Goal: Information Seeking & Learning: Learn about a topic

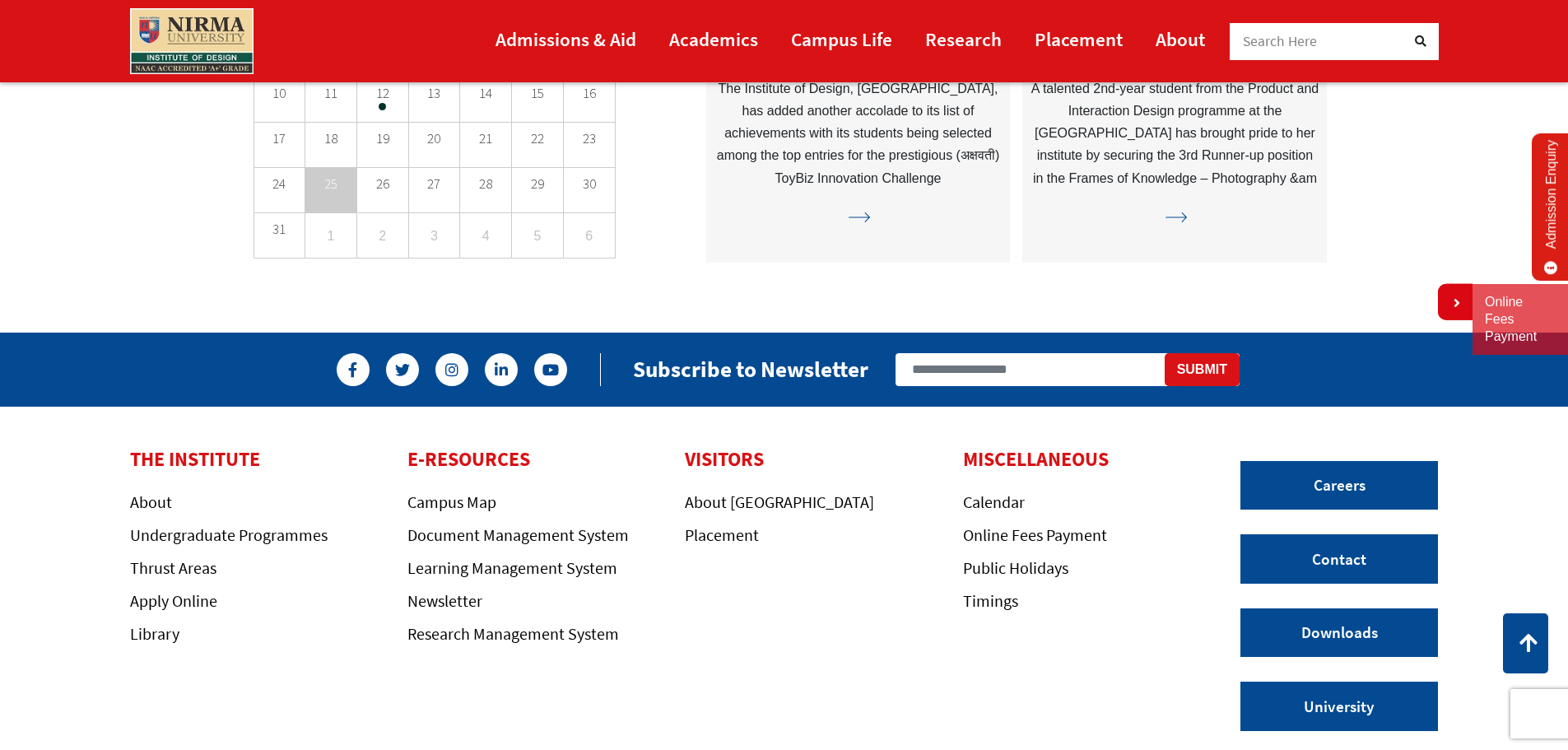
scroll to position [4733, 0]
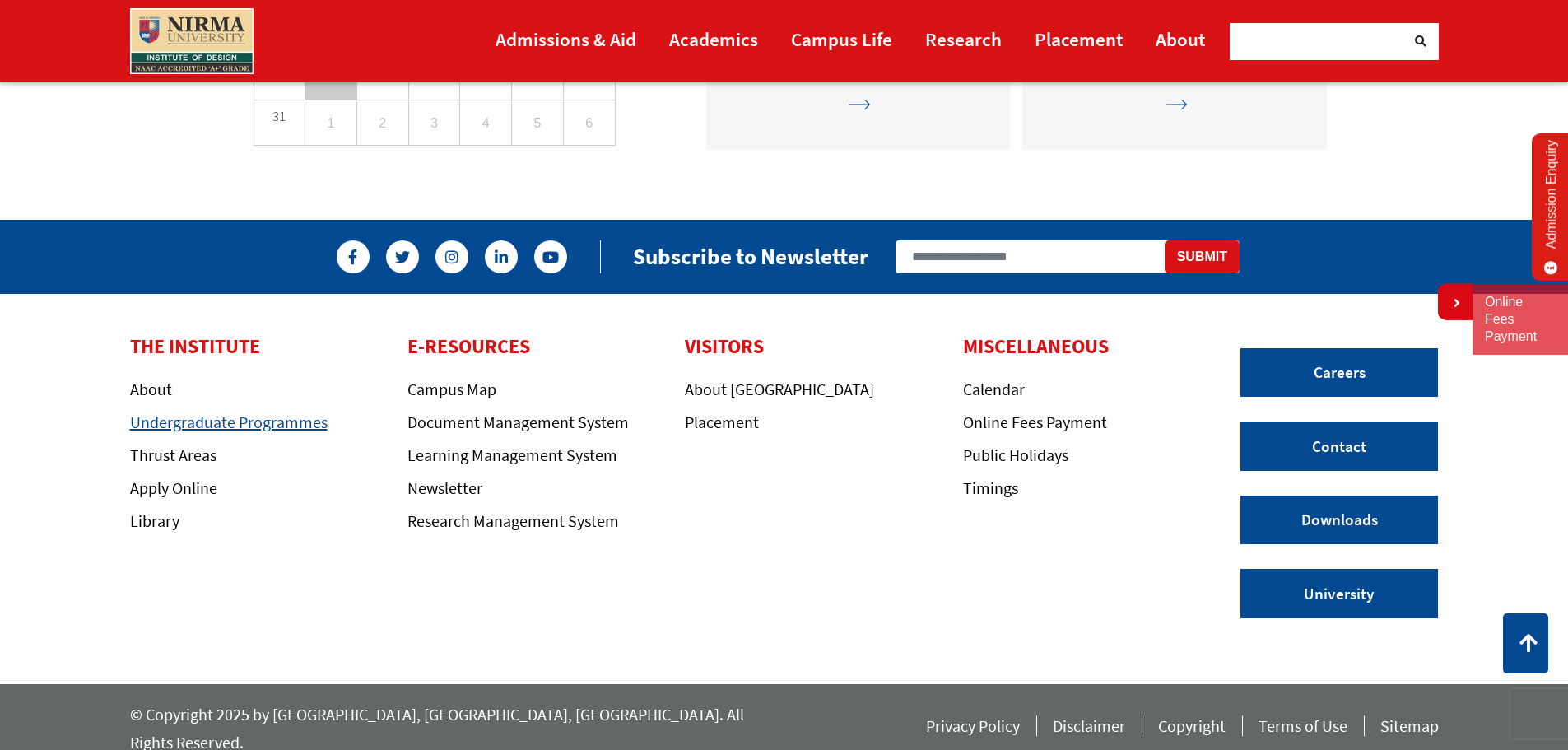
click at [248, 427] on link "Undergraduate Programmes" at bounding box center [228, 422] width 197 height 21
click at [267, 427] on link "Undergraduate Programmes" at bounding box center [228, 422] width 197 height 21
click at [466, 388] on link "Campus Map" at bounding box center [451, 389] width 89 height 21
click at [208, 427] on link "Undergraduate Programmes" at bounding box center [228, 422] width 197 height 21
click at [221, 422] on link "Undergraduate Programmes" at bounding box center [228, 422] width 197 height 21
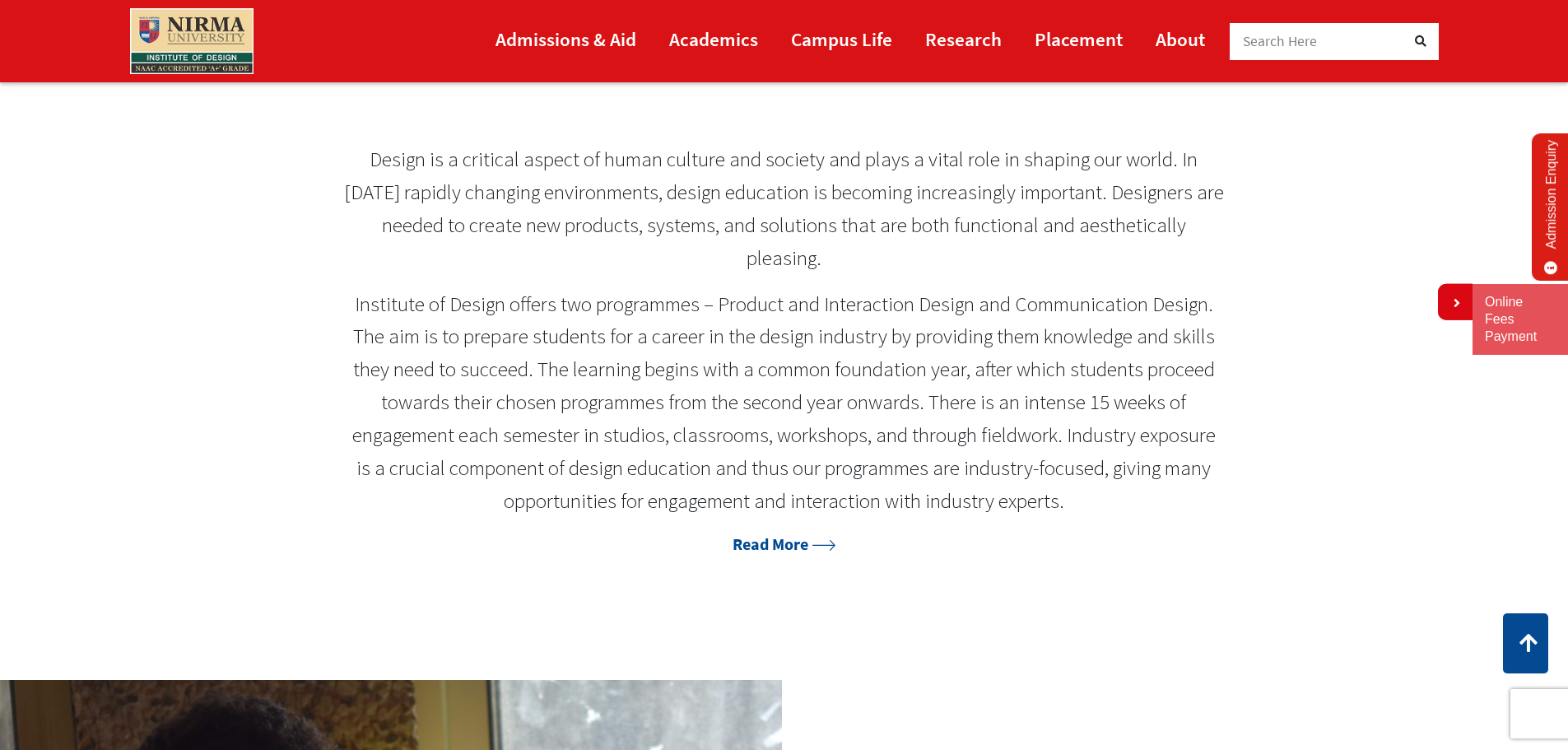
scroll to position [988, 0]
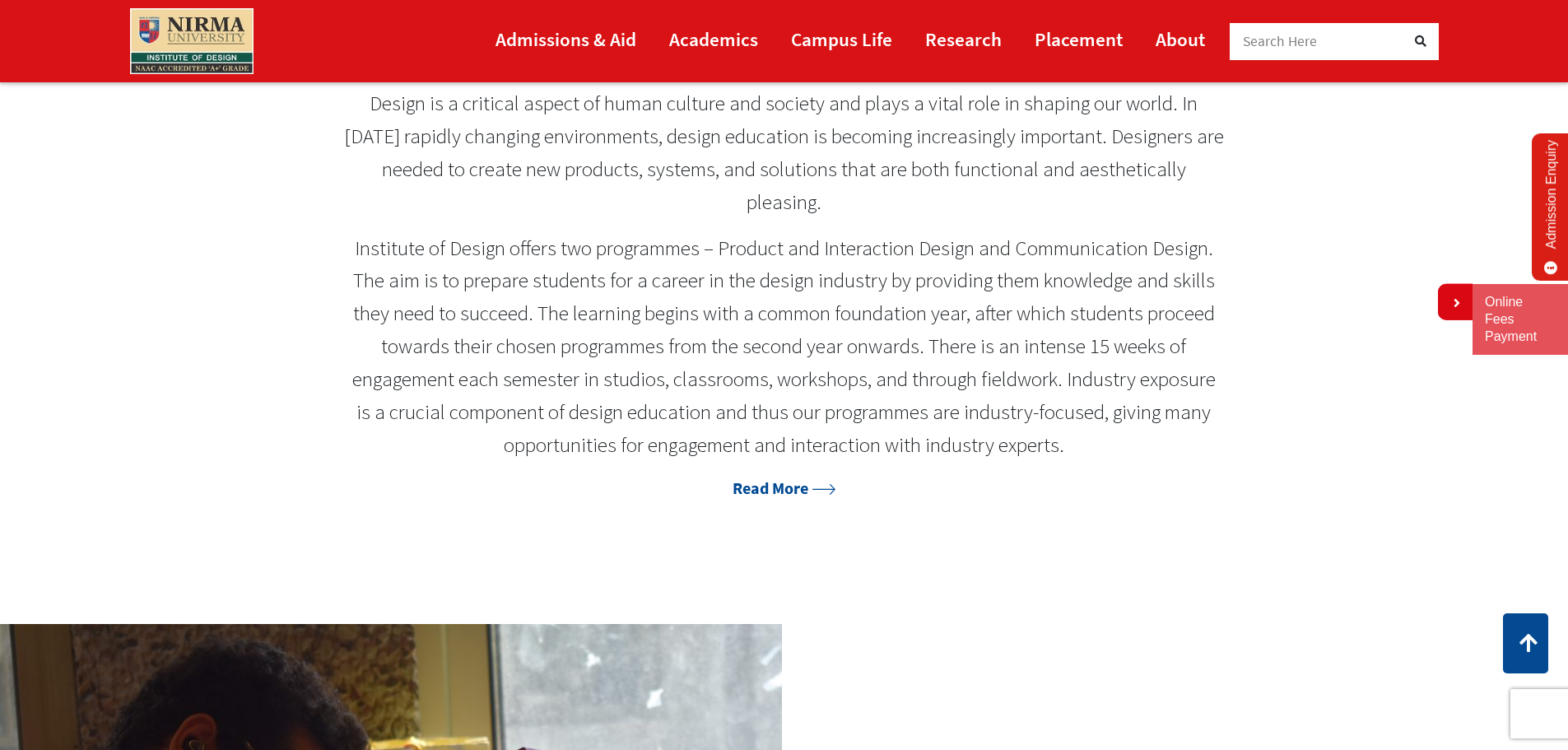
drag, startPoint x: 250, startPoint y: 175, endPoint x: 448, endPoint y: 256, distance: 213.9
click at [251, 175] on div "Design is a critical aspect of human culture and society and plays a vital role…" at bounding box center [784, 294] width 1086 height 414
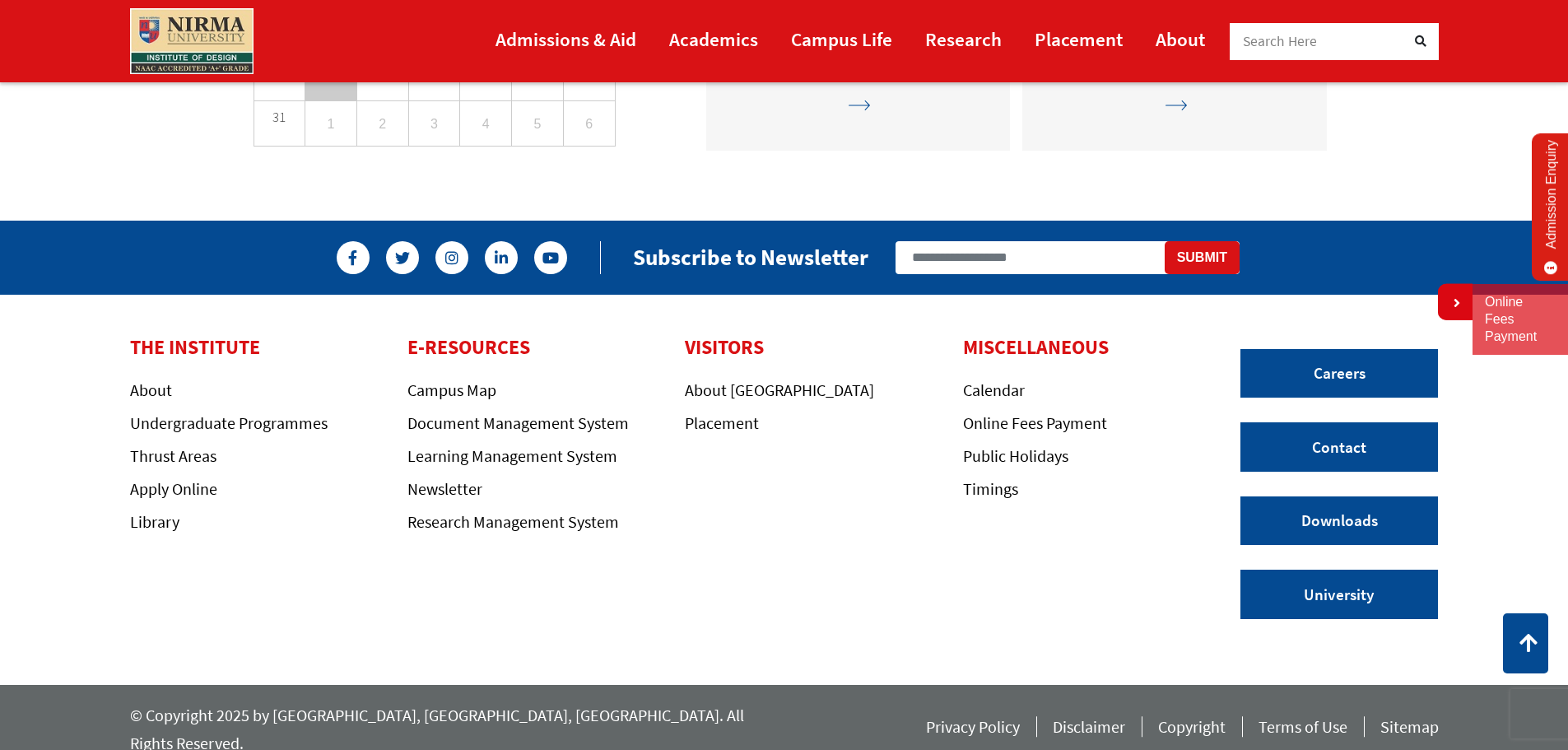
scroll to position [4733, 0]
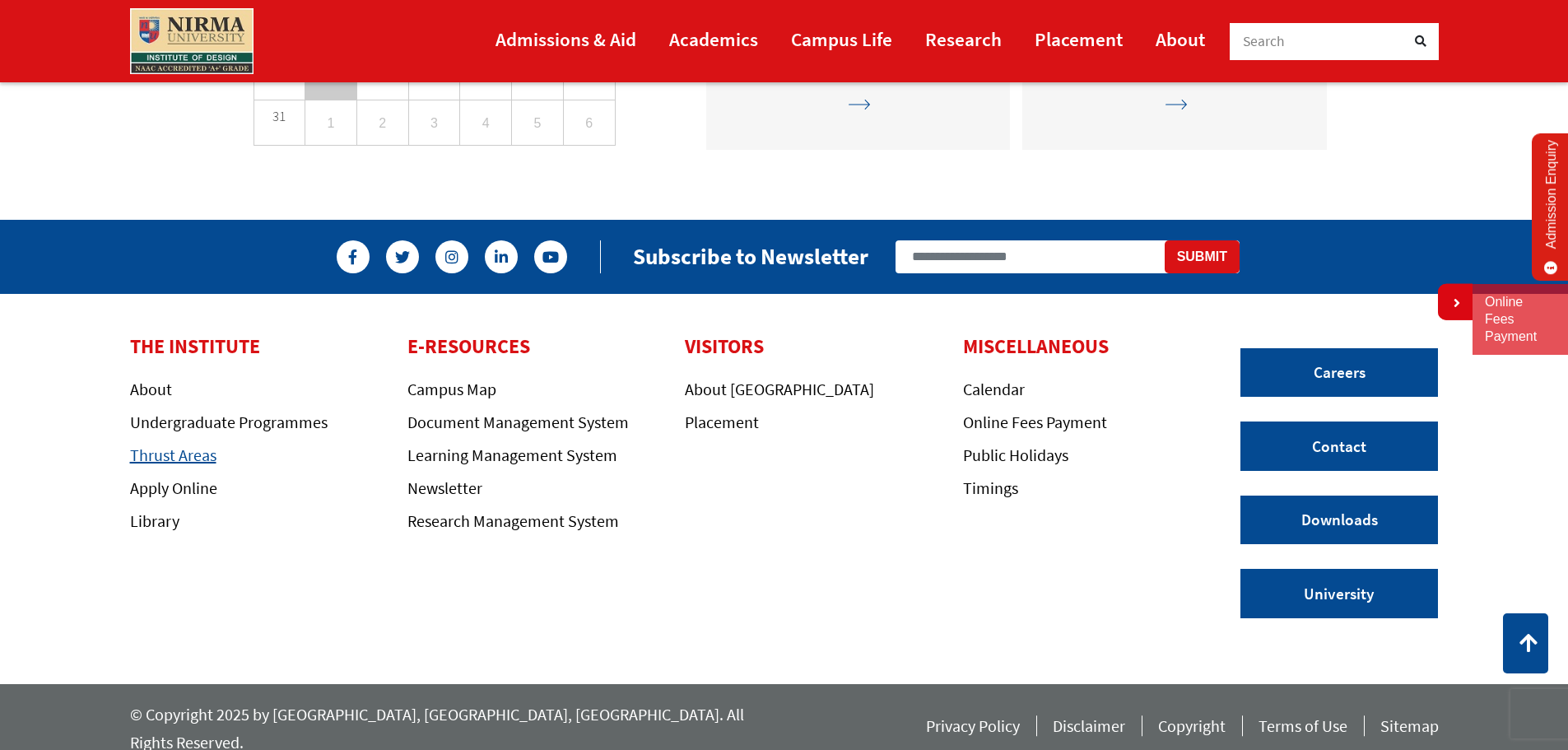
click at [169, 461] on link "Thrust Areas" at bounding box center [173, 455] width 86 height 21
click at [188, 486] on link "Apply Online" at bounding box center [173, 488] width 87 height 21
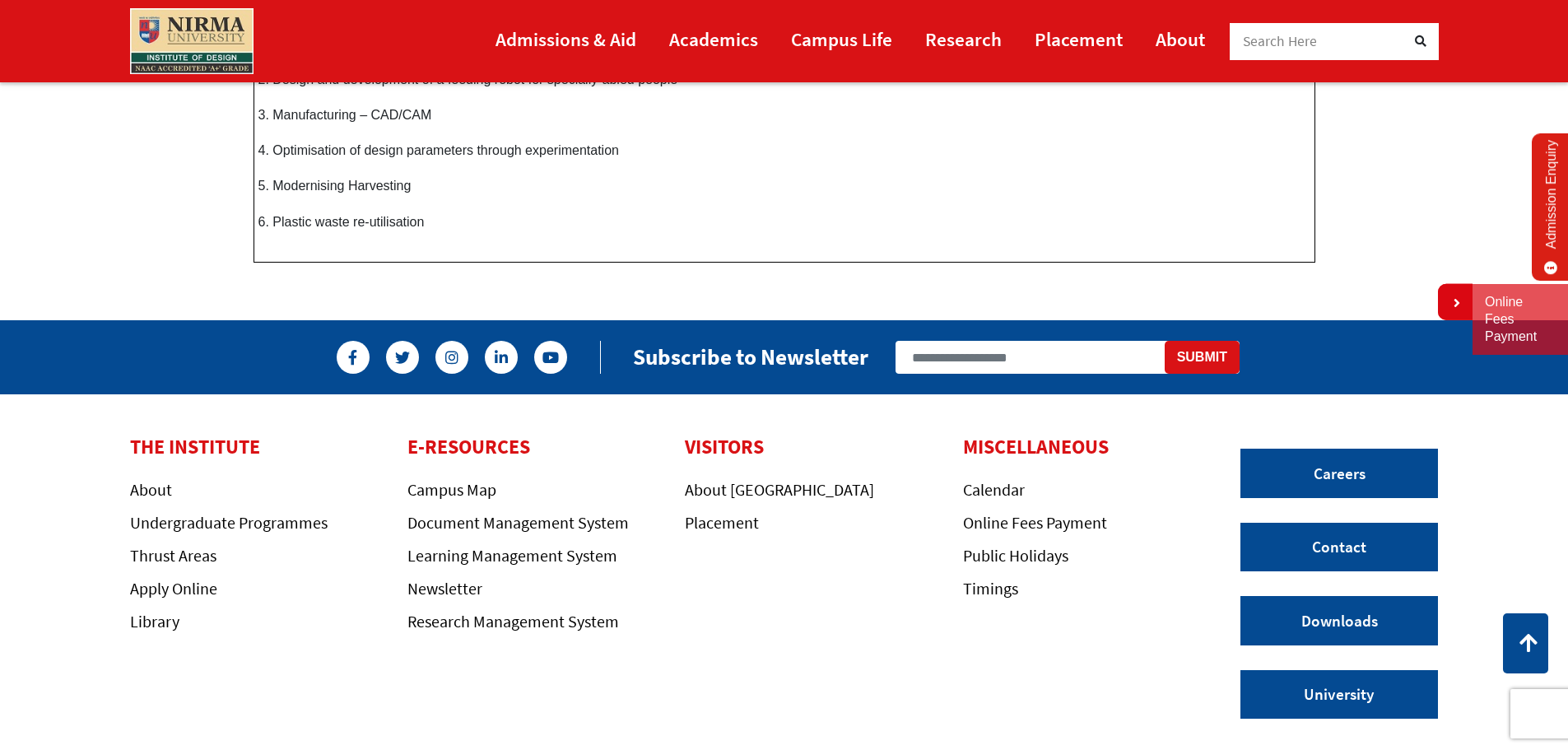
scroll to position [924, 0]
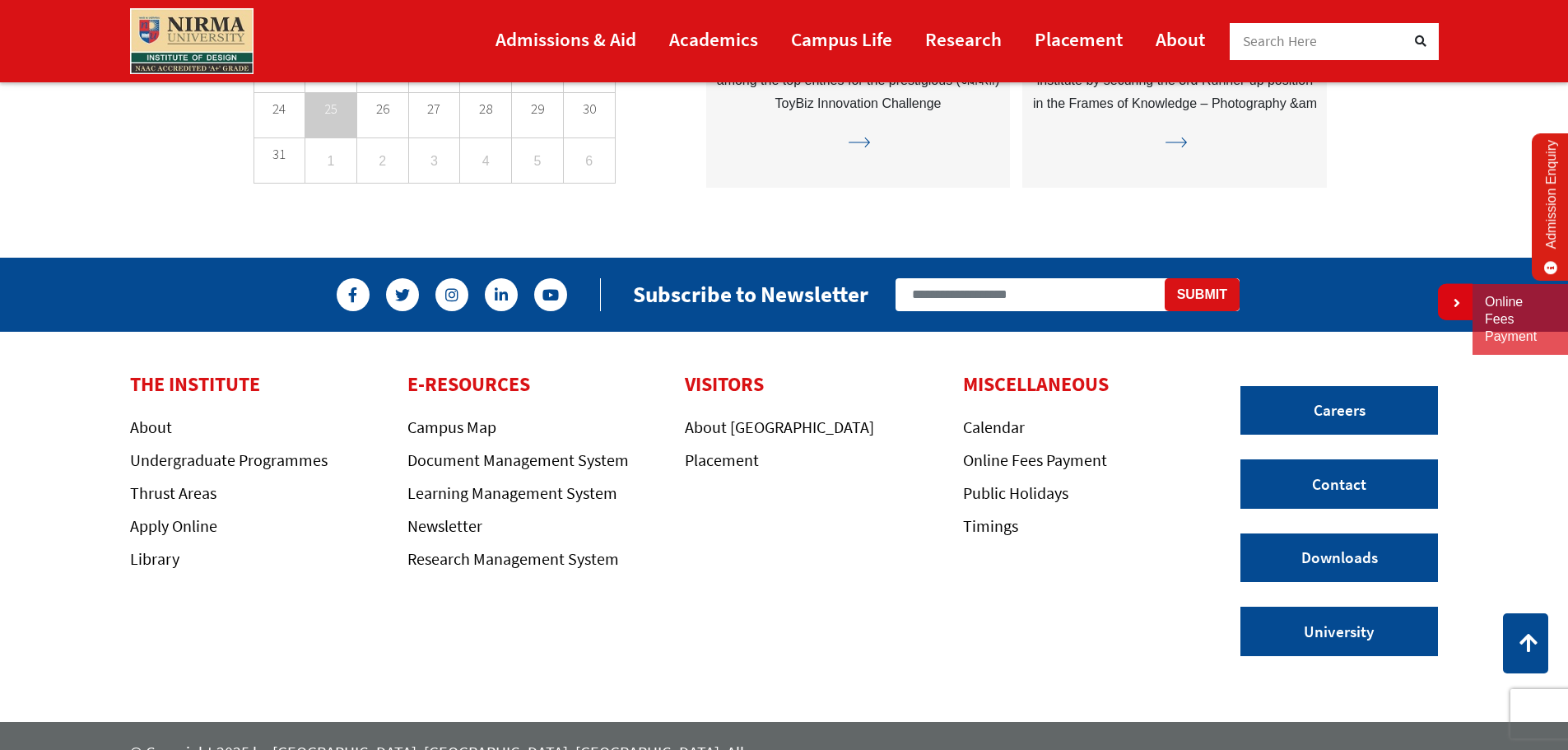
scroll to position [4733, 0]
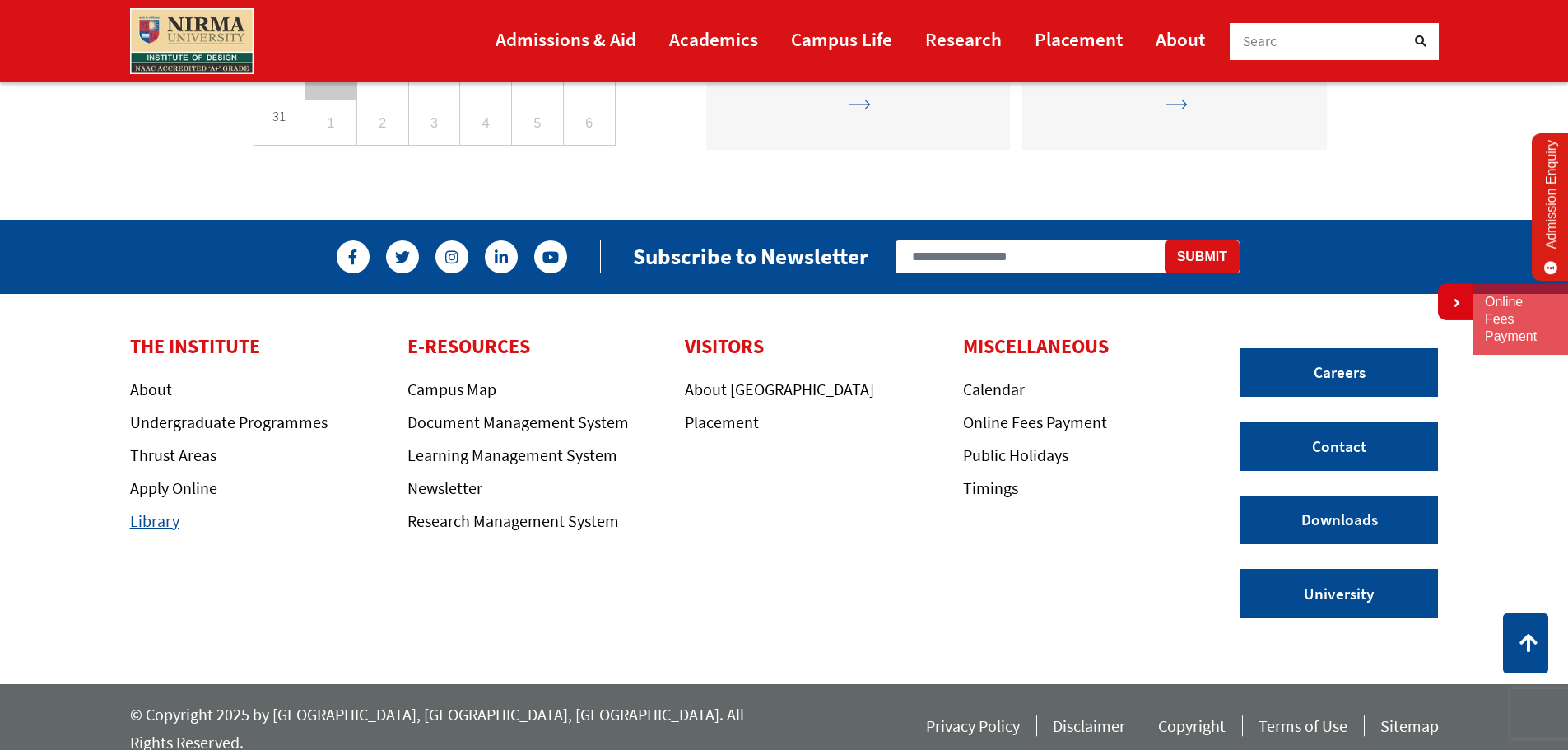
click at [166, 524] on link "Library" at bounding box center [154, 521] width 49 height 21
click at [191, 488] on link "Apply Online" at bounding box center [173, 488] width 87 height 21
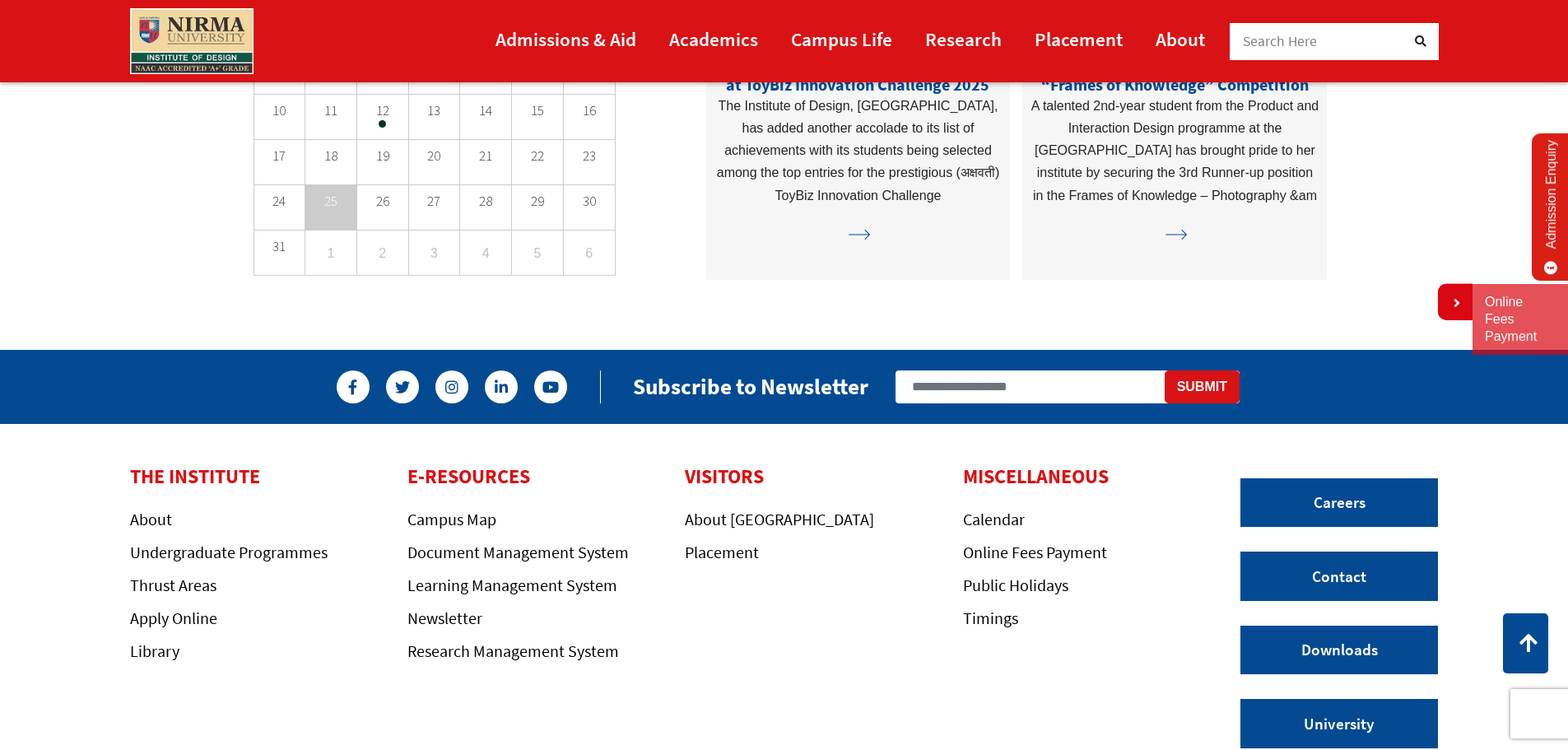
scroll to position [4662, 0]
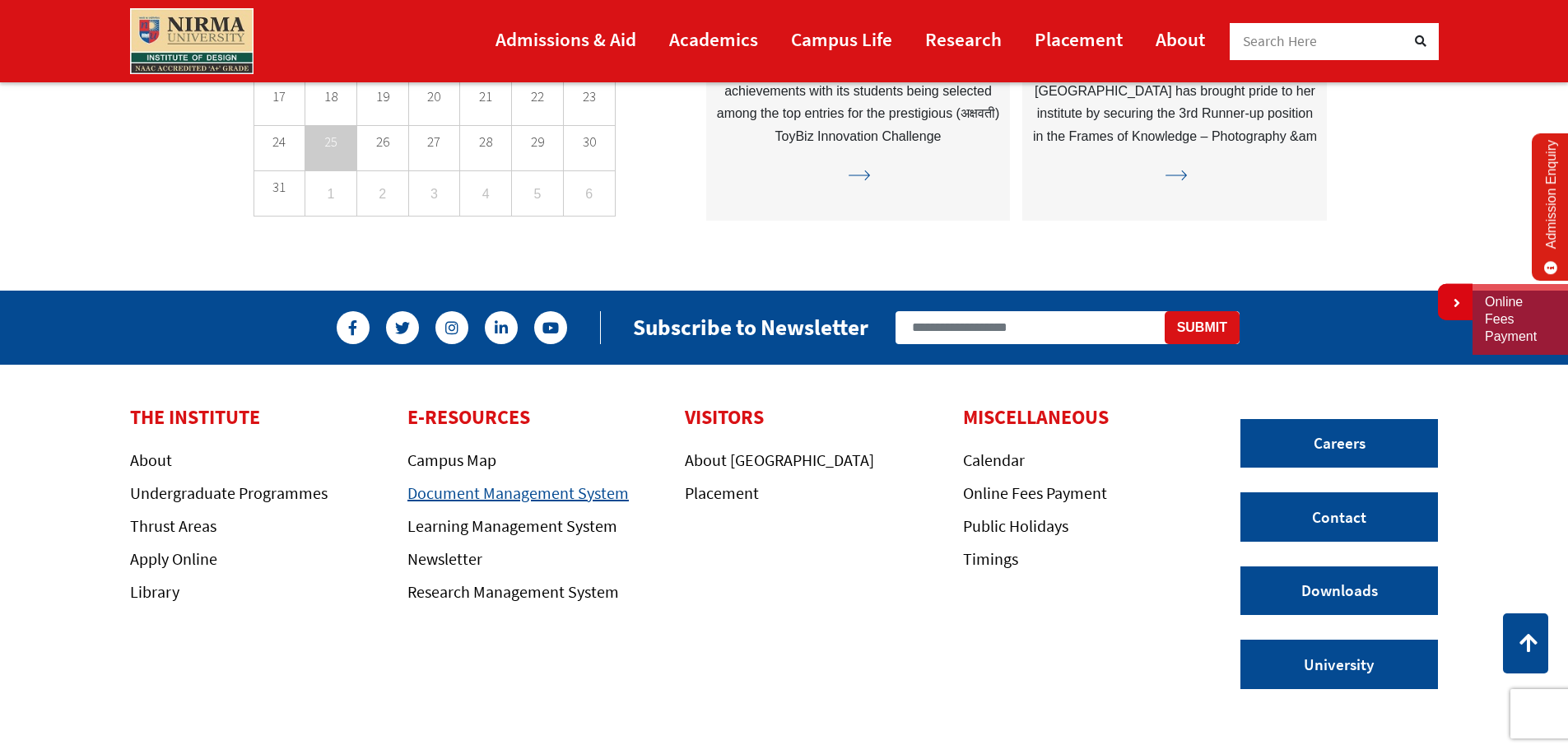
drag, startPoint x: 469, startPoint y: 455, endPoint x: 469, endPoint y: 484, distance: 29.0
click at [469, 455] on link "Campus Map" at bounding box center [451, 460] width 89 height 21
click at [470, 504] on li "Document Management System" at bounding box center [533, 495] width 252 height 22
click at [478, 495] on link "Document Management System" at bounding box center [518, 493] width 221 height 21
click at [473, 531] on link "Learning Management System" at bounding box center [513, 526] width 210 height 21
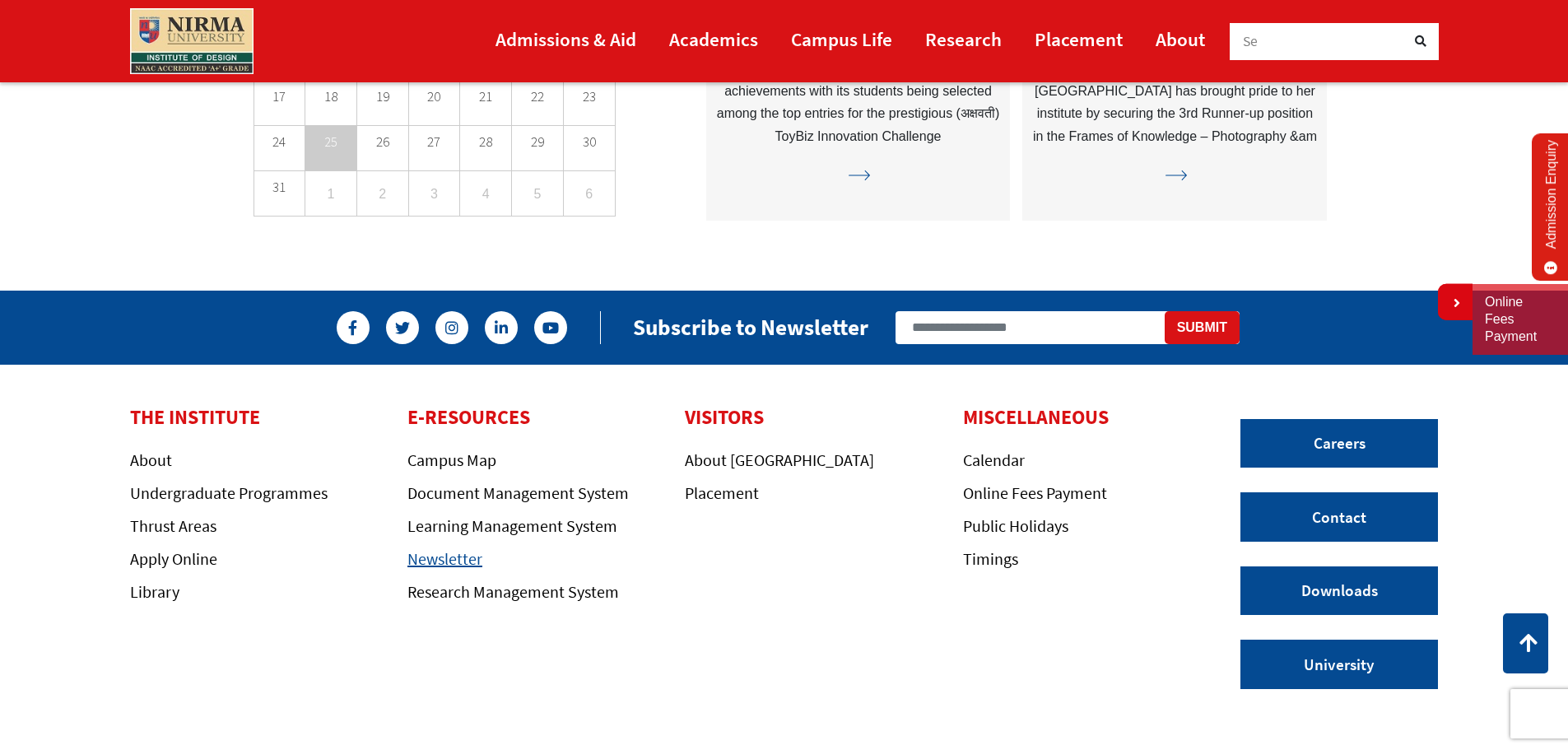
click at [420, 559] on link "Newsletter" at bounding box center [445, 559] width 75 height 21
click at [470, 584] on link "Research Management System" at bounding box center [513, 591] width 211 height 21
click at [690, 466] on link "About [GEOGRAPHIC_DATA]" at bounding box center [780, 460] width 190 height 21
click at [722, 499] on link "Placement" at bounding box center [722, 493] width 74 height 21
click at [996, 456] on link "Calendar" at bounding box center [994, 460] width 62 height 21
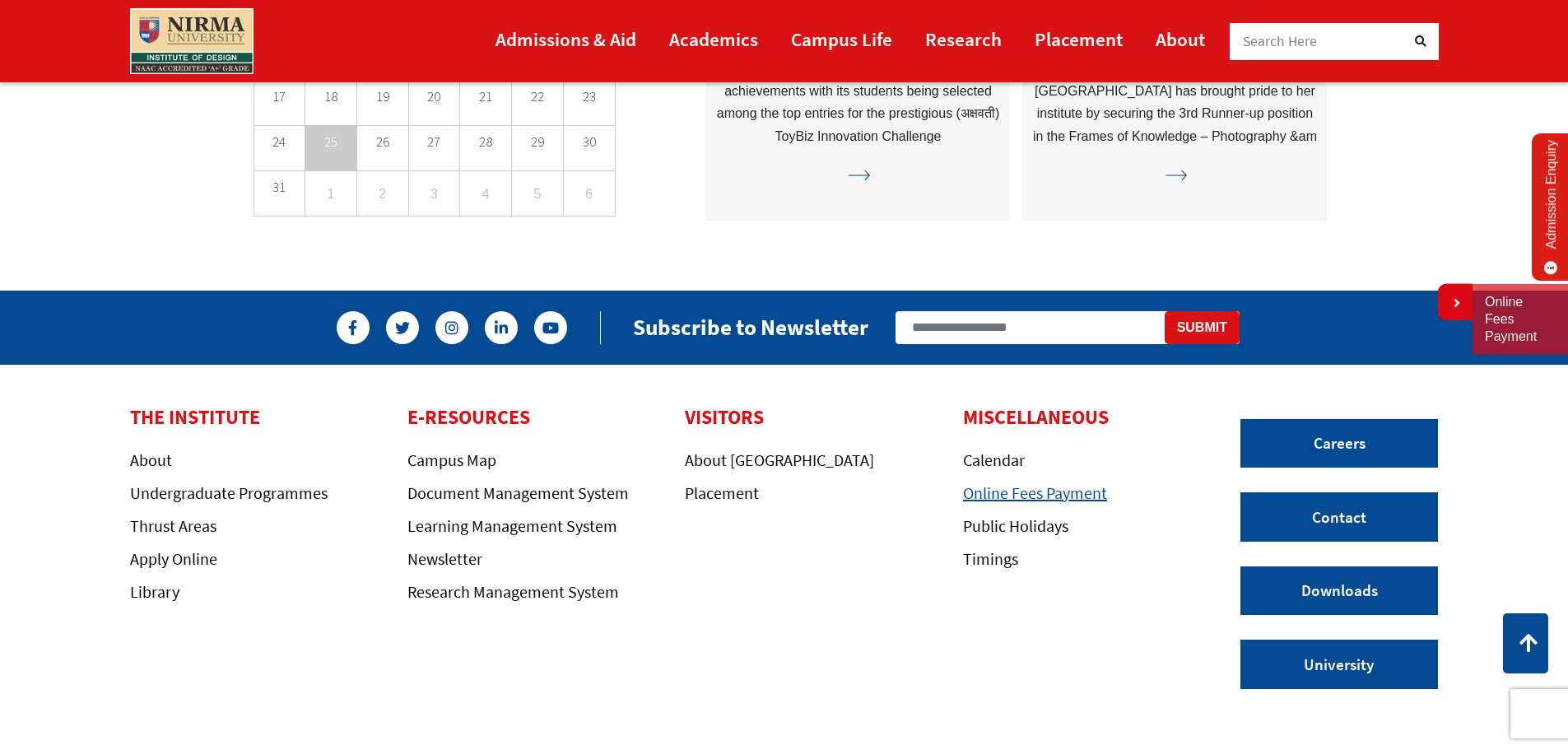
click at [1052, 494] on link "Online Fees Payment" at bounding box center [1035, 493] width 144 height 21
click at [1016, 523] on link "Public Holidays" at bounding box center [1016, 526] width 105 height 21
click at [986, 567] on link "Timings" at bounding box center [991, 559] width 55 height 21
click at [146, 521] on link "Thrust Areas" at bounding box center [173, 526] width 86 height 21
click at [227, 501] on link "Undergraduate Programmes" at bounding box center [228, 493] width 197 height 21
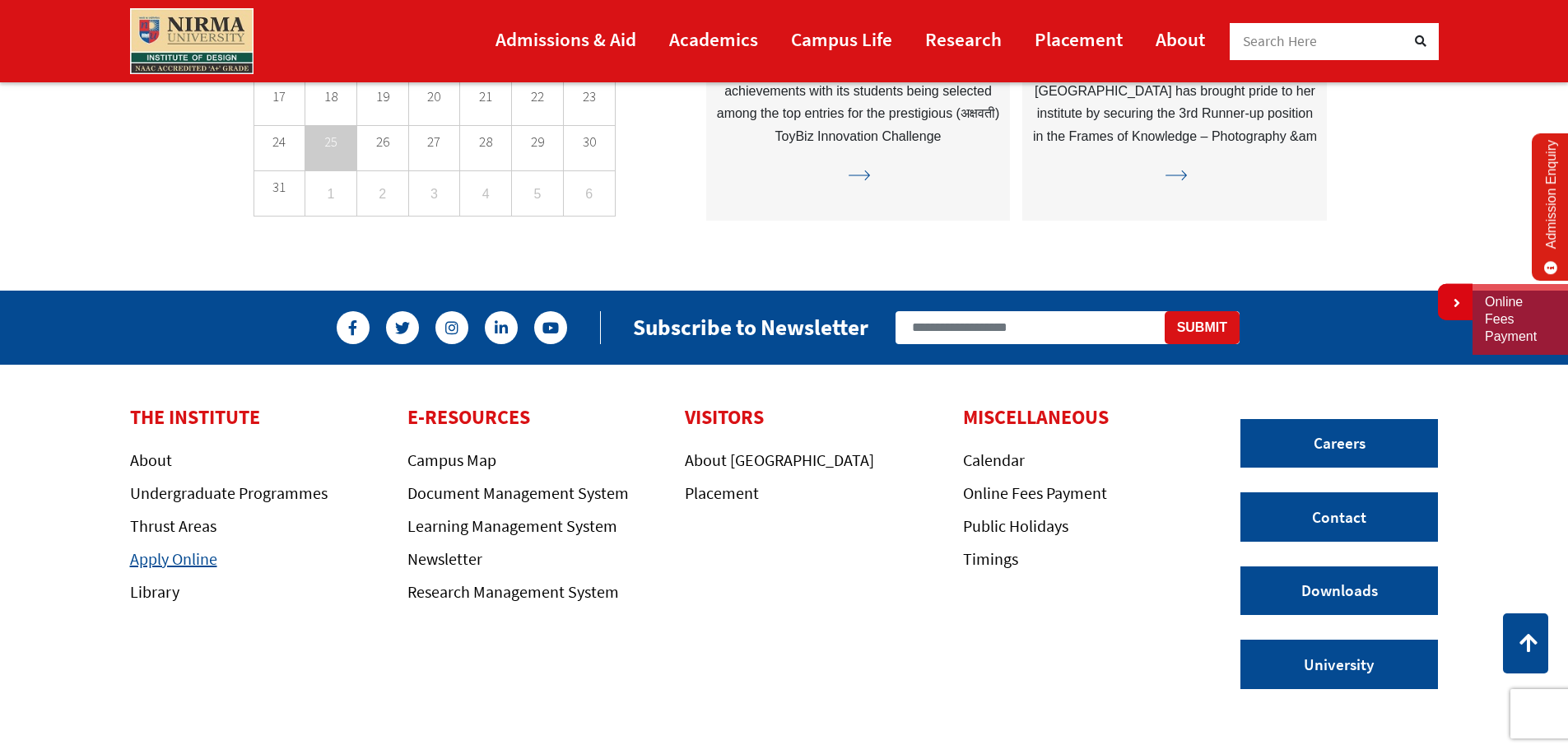
click at [196, 559] on link "Apply Online" at bounding box center [173, 559] width 87 height 21
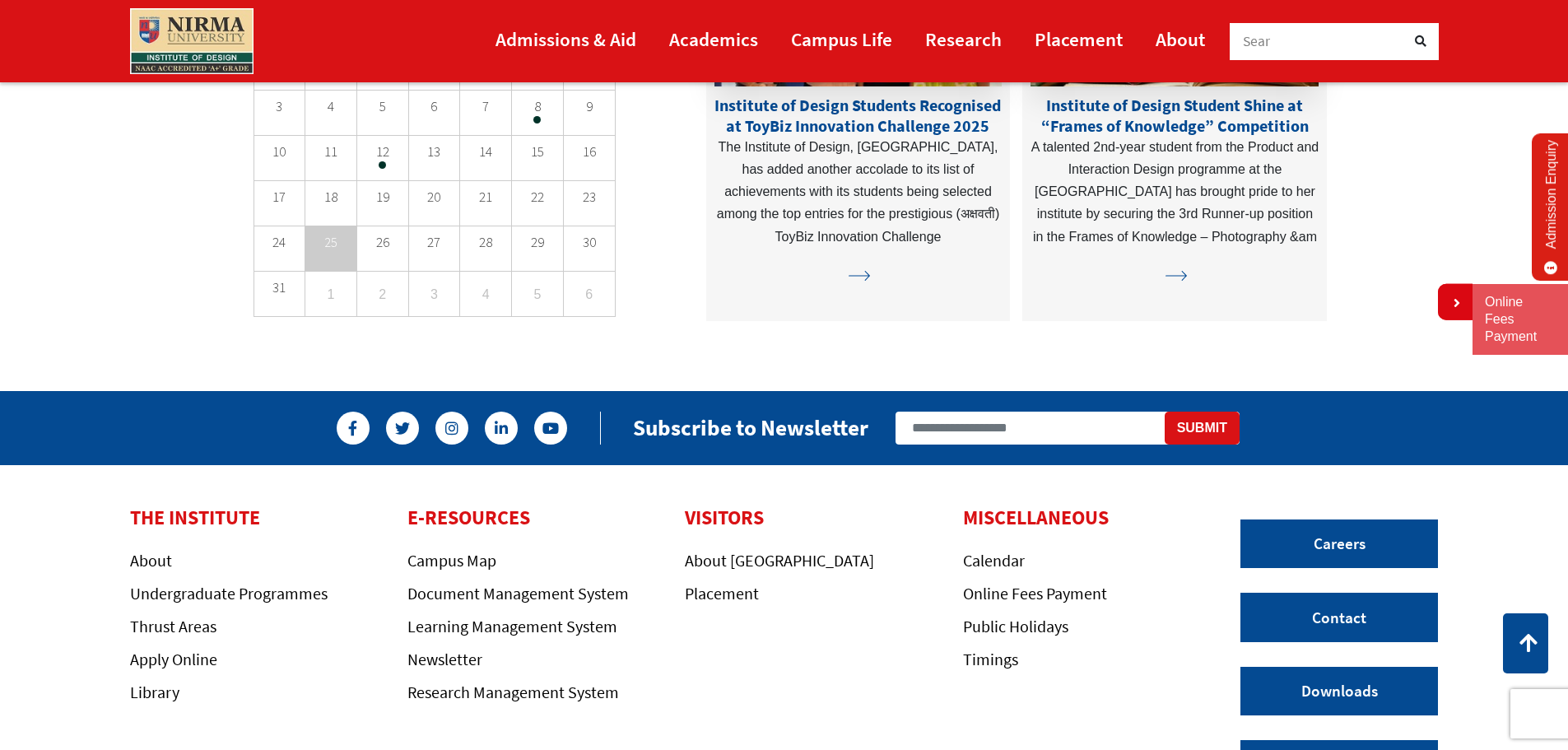
scroll to position [4662, 0]
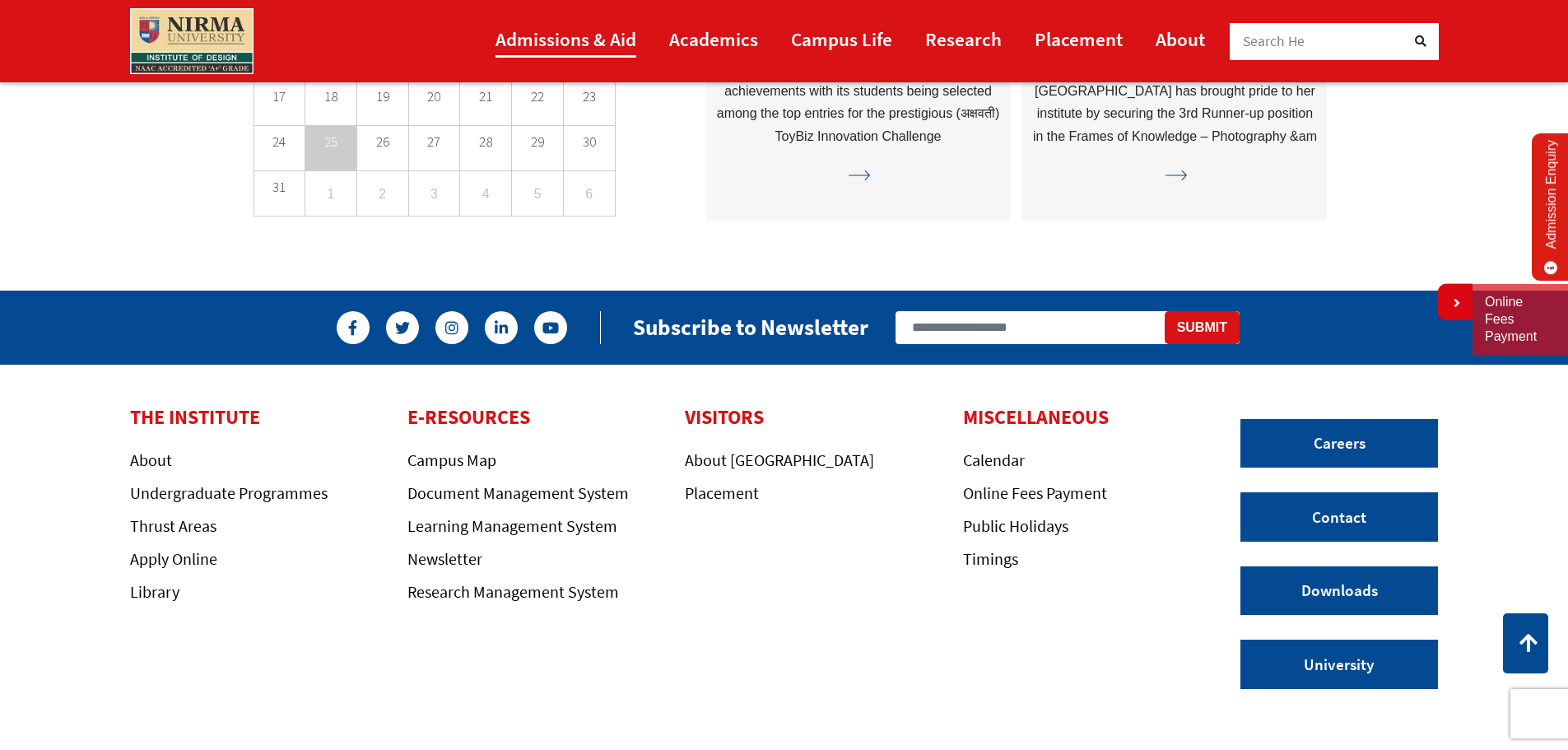
click at [514, 45] on link "Admissions & Aid" at bounding box center [565, 39] width 140 height 37
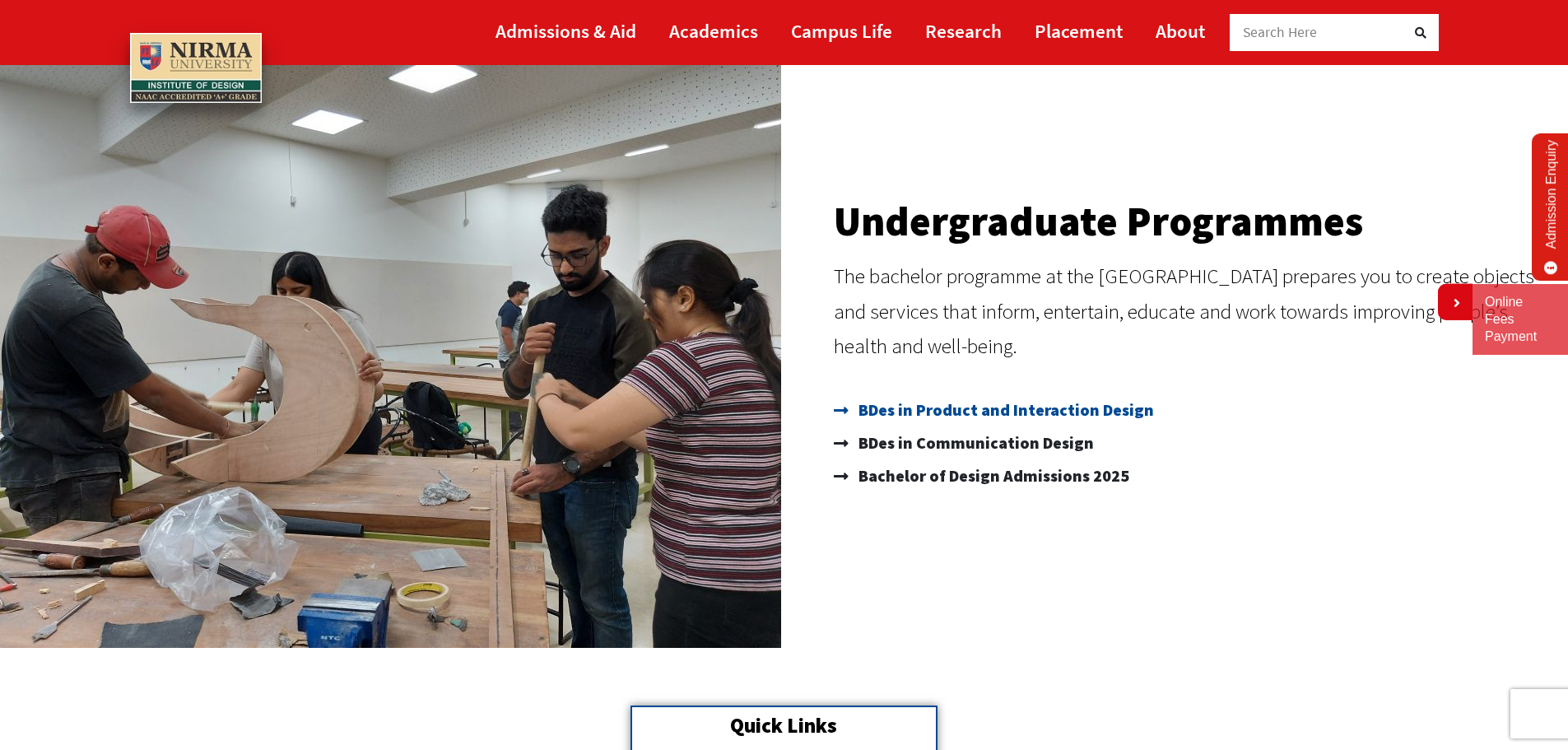
scroll to position [165, 0]
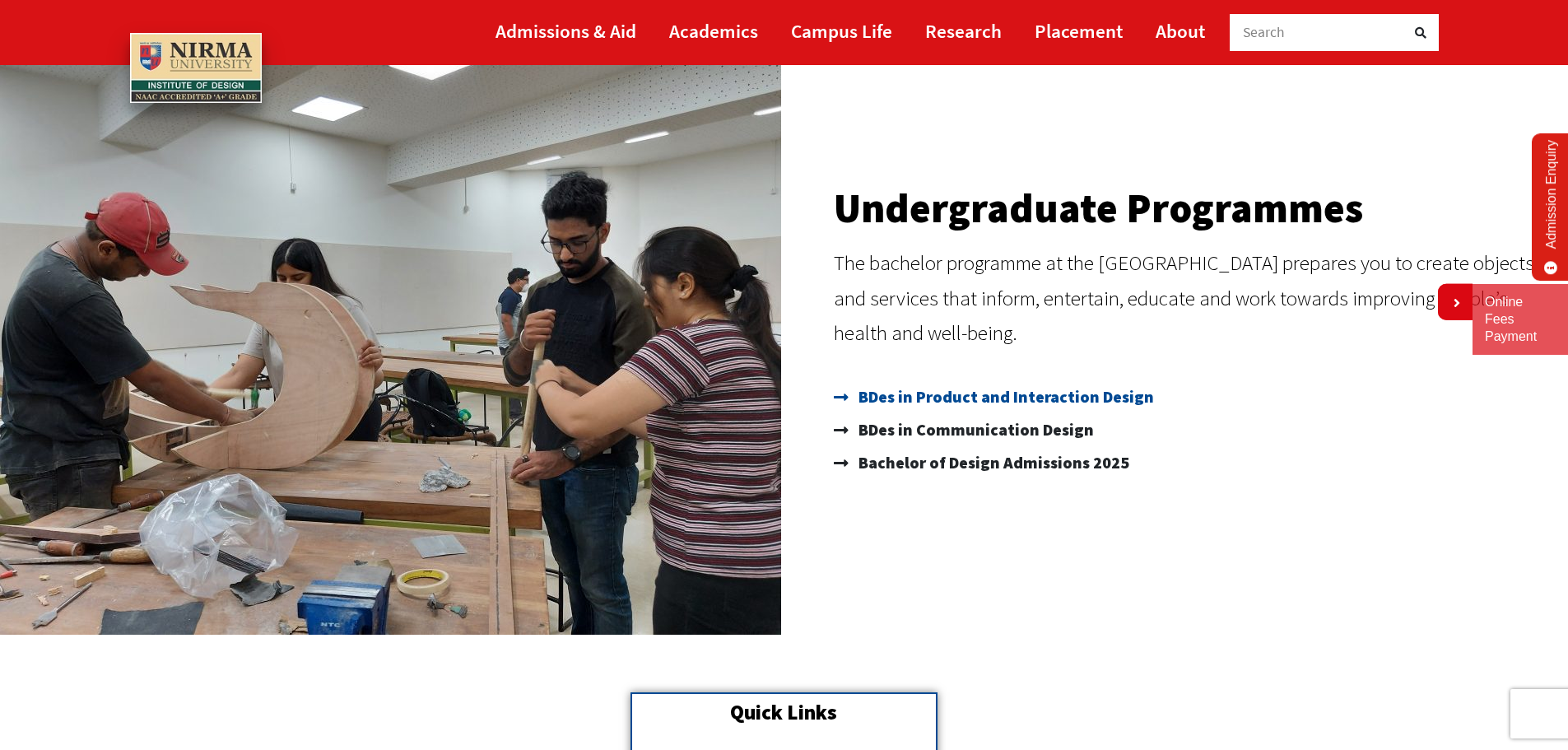
click at [1080, 387] on span "BDes in Product and Interaction Design" at bounding box center [1005, 397] width 300 height 33
click at [1059, 423] on span "BDes in Communication Design" at bounding box center [974, 430] width 240 height 33
click at [1055, 466] on span "Bachelor of Design Admissions 2025" at bounding box center [992, 463] width 275 height 33
click at [720, 35] on link "Academics" at bounding box center [713, 30] width 89 height 37
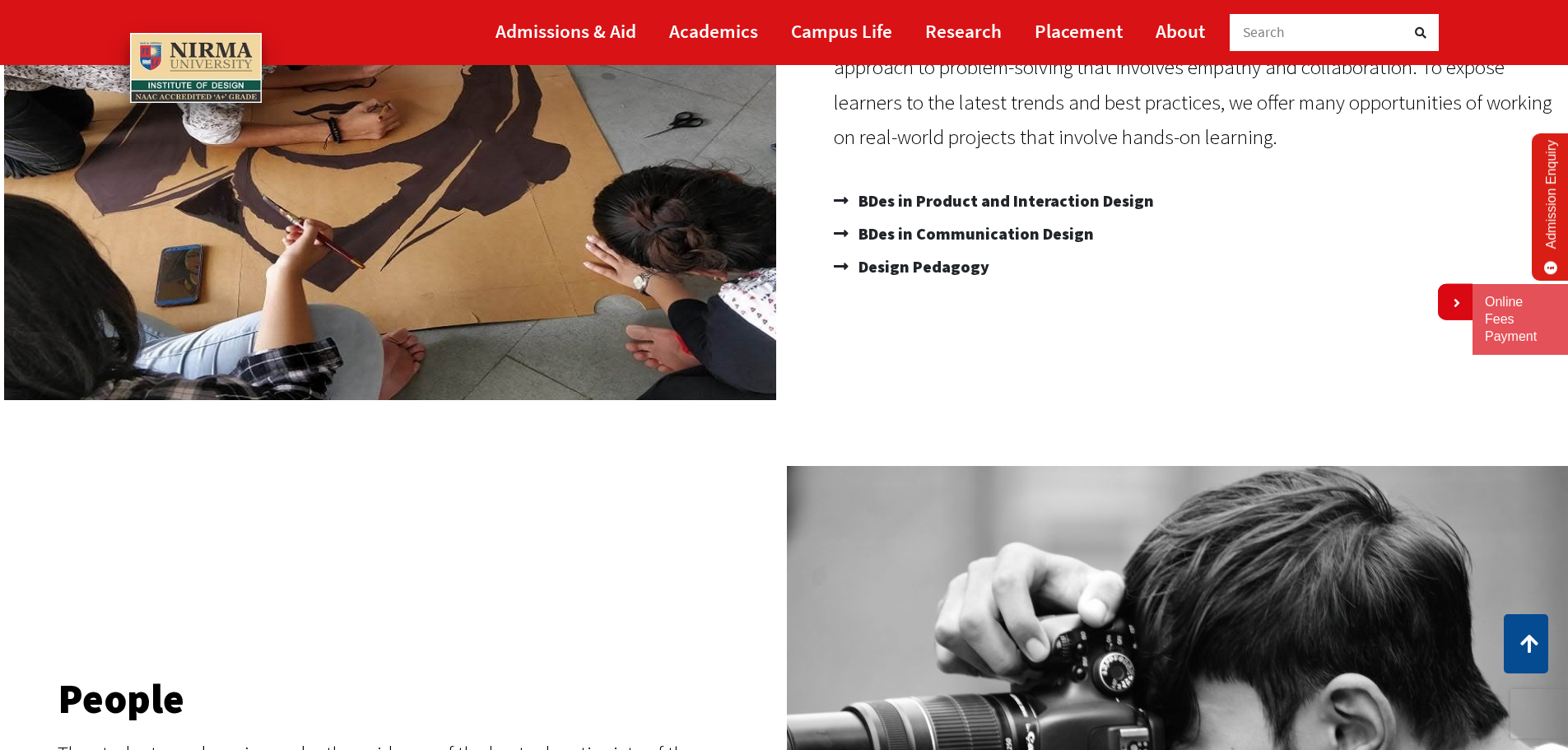
scroll to position [83, 0]
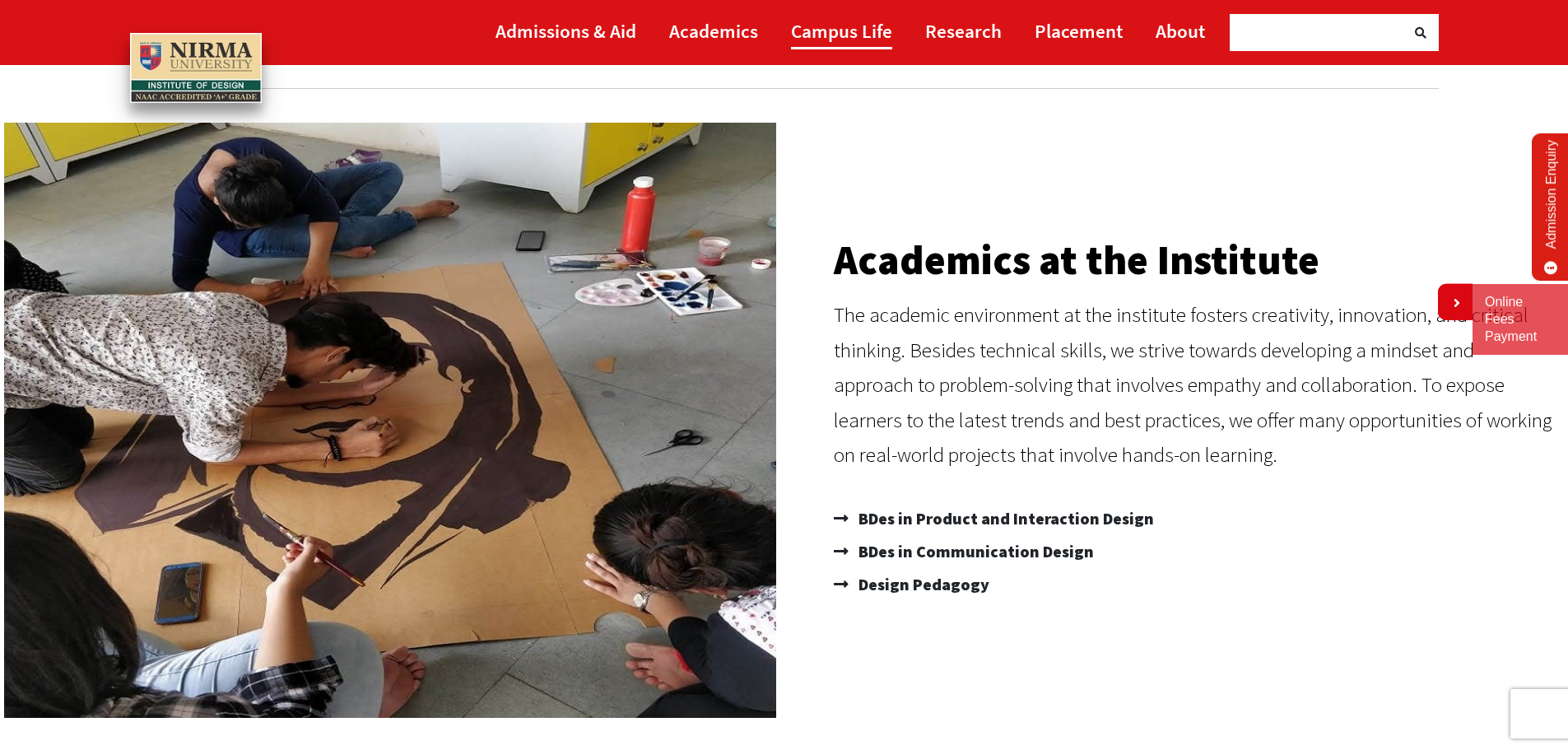
click at [874, 36] on link "Campus Life" at bounding box center [841, 30] width 101 height 37
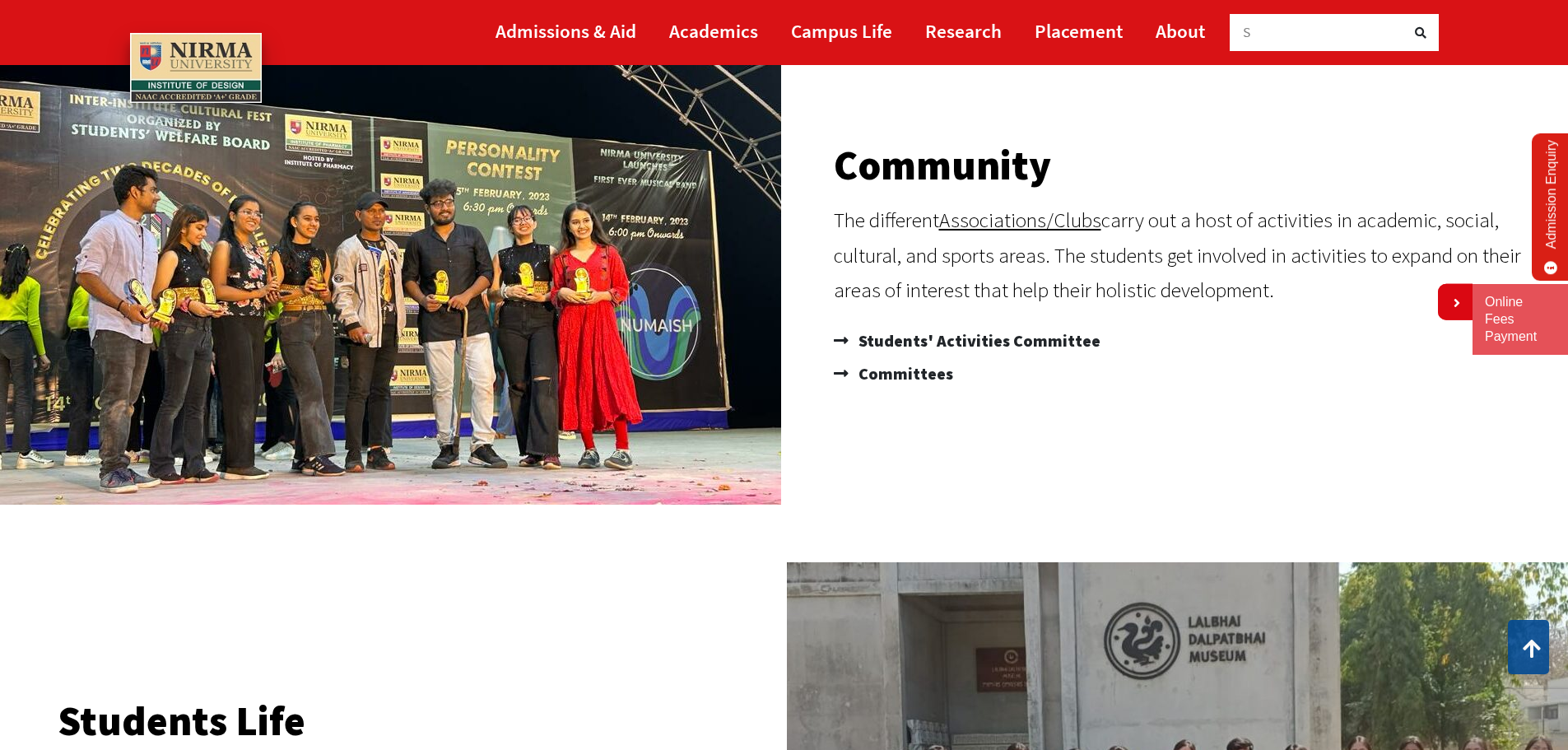
scroll to position [165, 0]
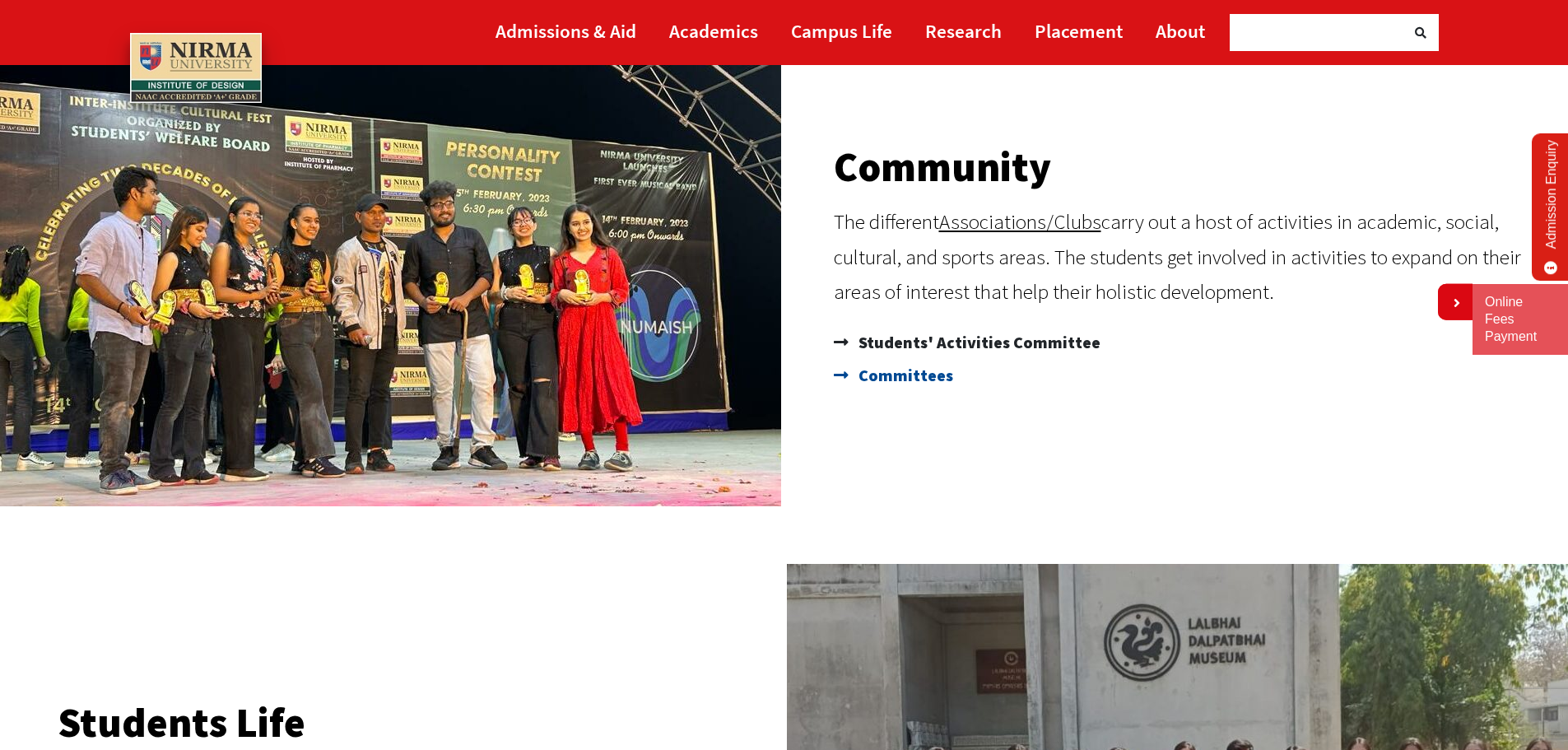
click at [907, 375] on span "Committees" at bounding box center [904, 375] width 99 height 33
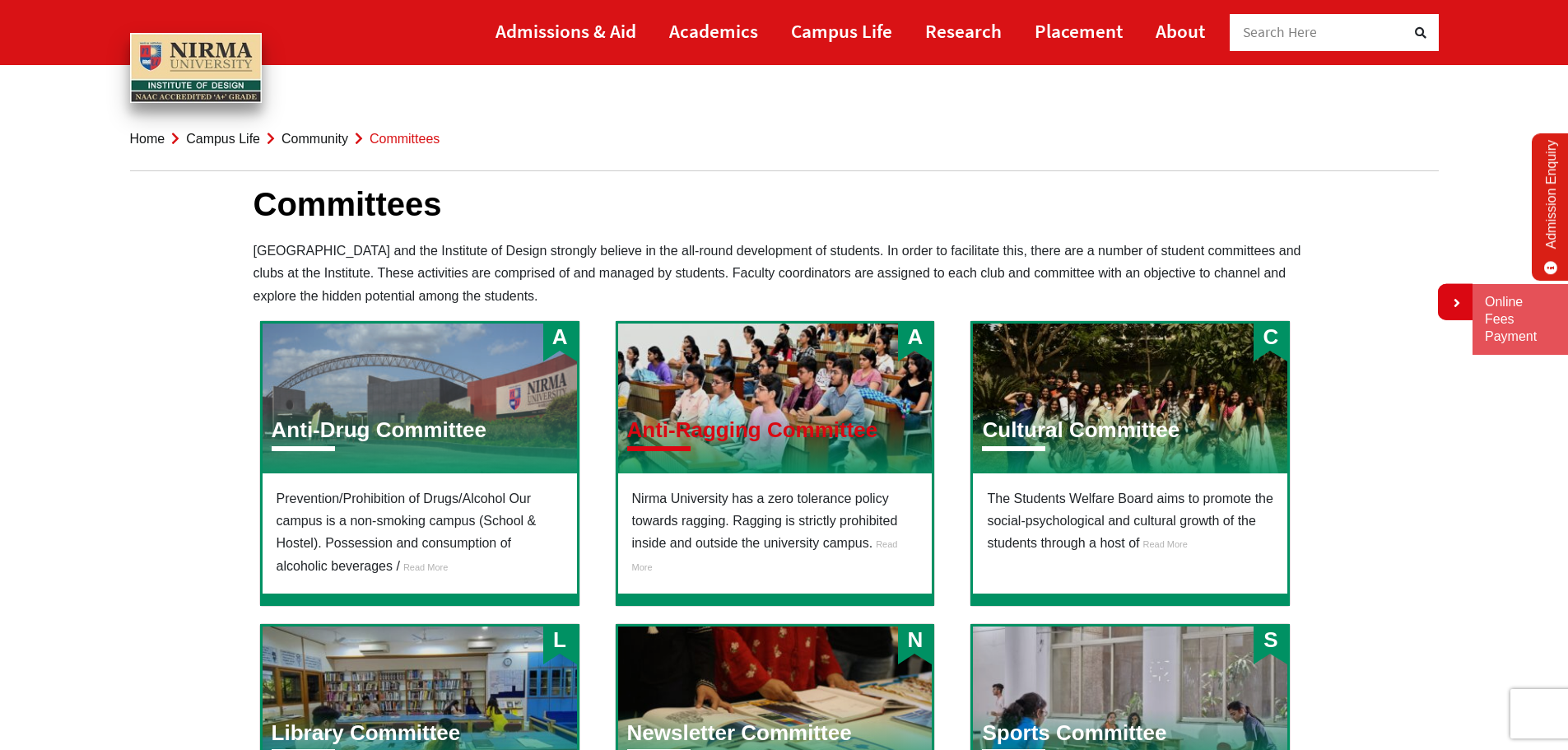
click at [716, 421] on h3 "Anti-Ragging Committee" at bounding box center [752, 430] width 251 height 26
click at [941, 28] on link "Research" at bounding box center [963, 30] width 77 height 37
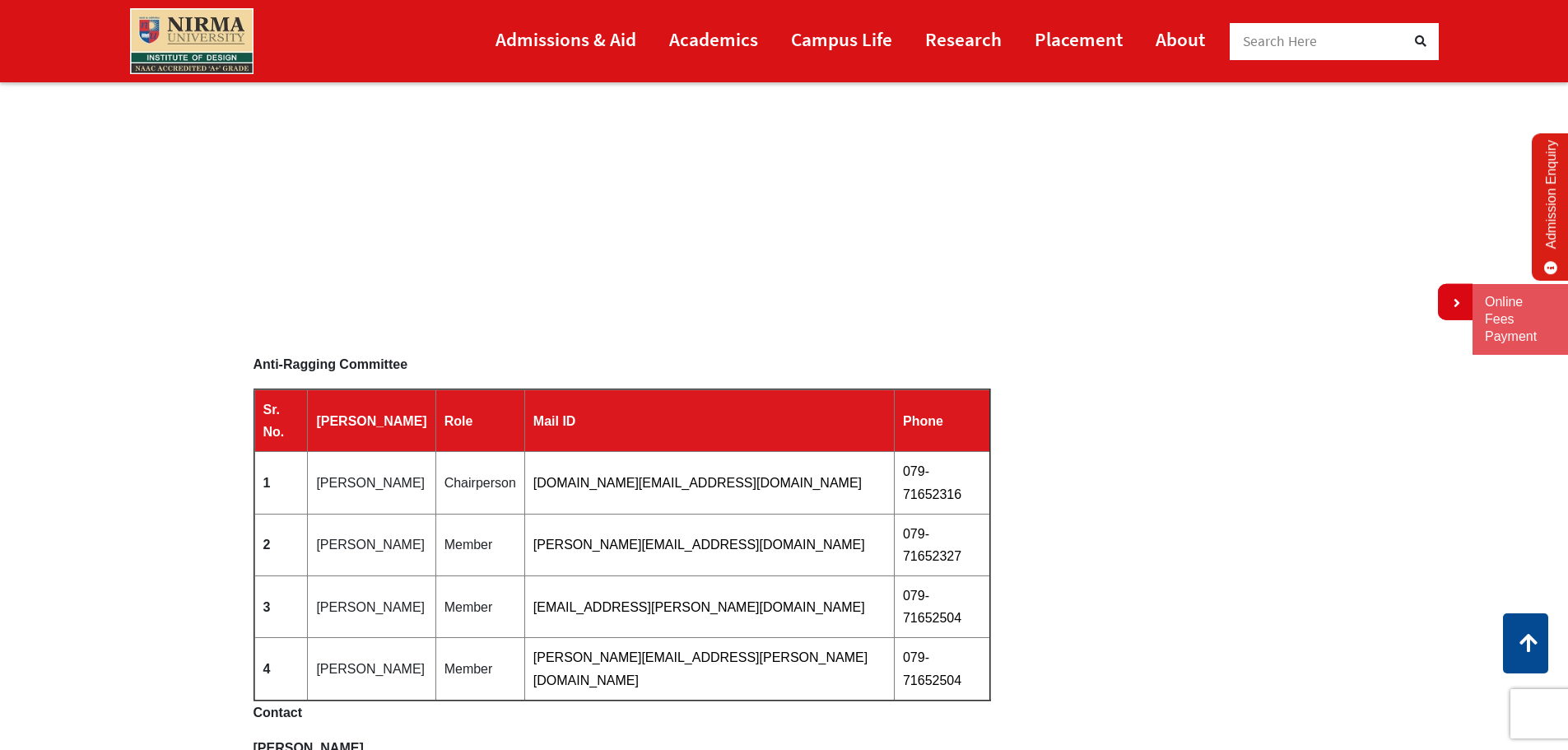
scroll to position [1317, 0]
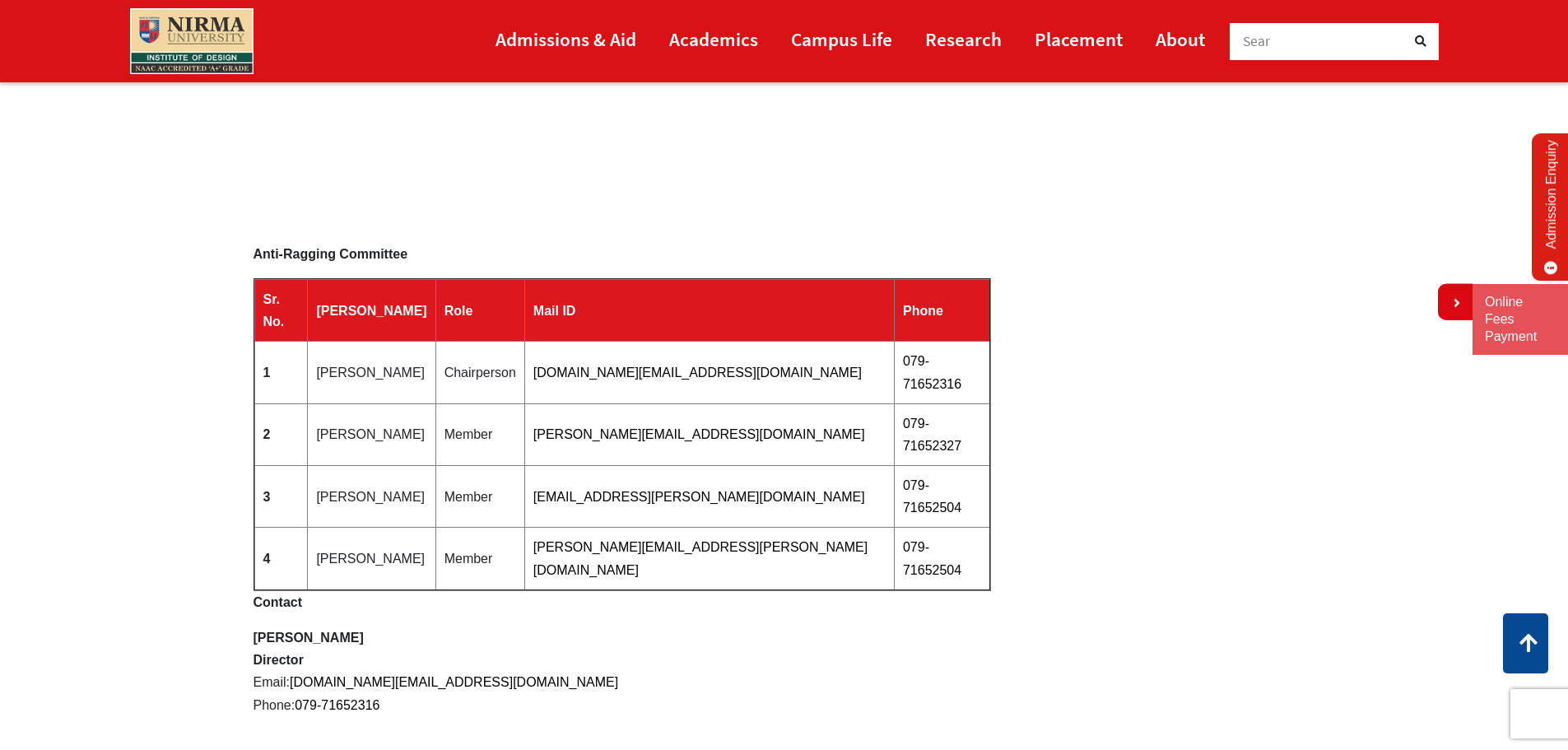
drag, startPoint x: 935, startPoint y: 475, endPoint x: 530, endPoint y: 445, distance: 406.1
click at [530, 466] on tr "3 [PERSON_NAME] Member [PERSON_NAME][EMAIL_ADDRESS][DOMAIN_NAME] 079-71652504" at bounding box center [622, 497] width 736 height 62
click at [818, 153] on p at bounding box center [784, 78] width 1061 height 303
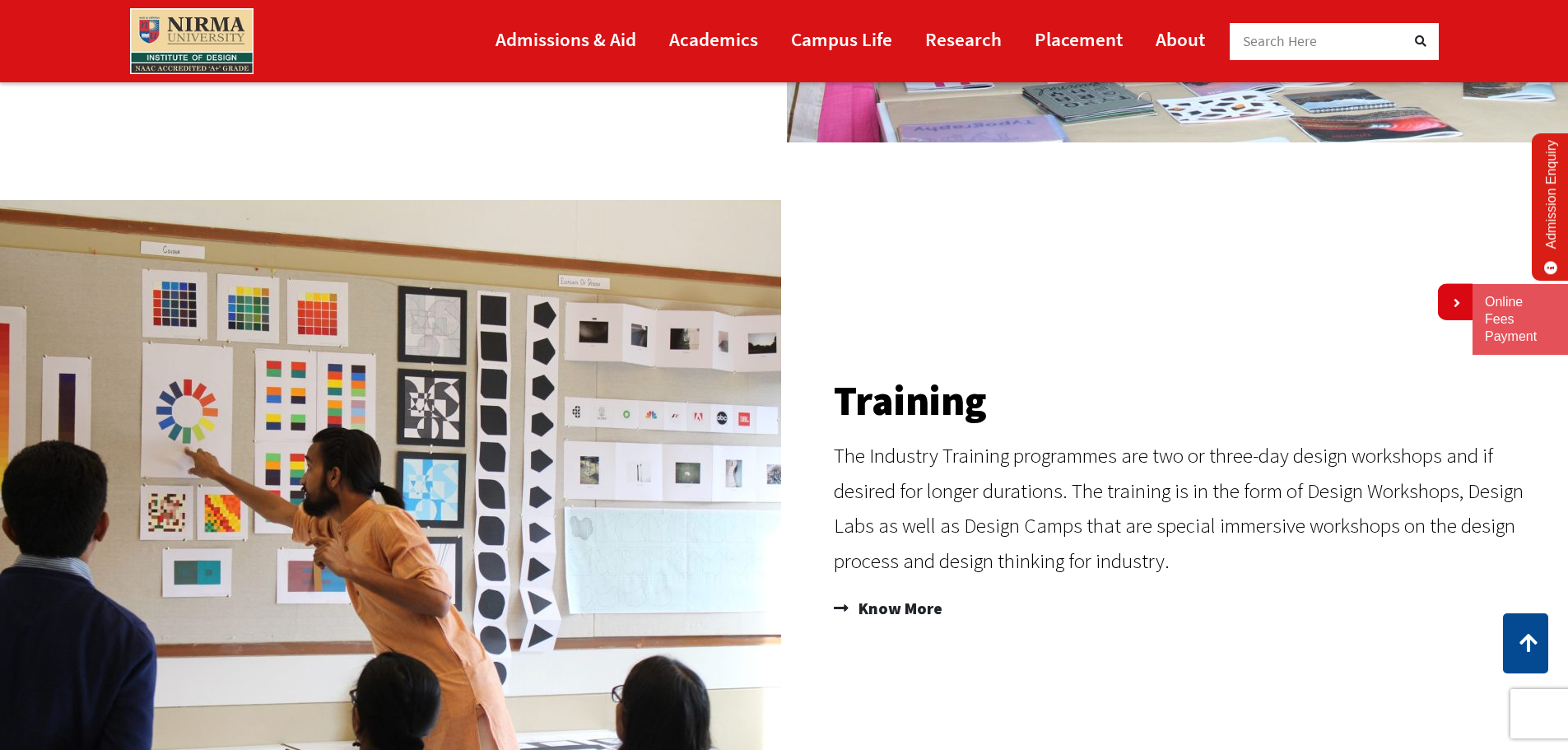
scroll to position [1894, 0]
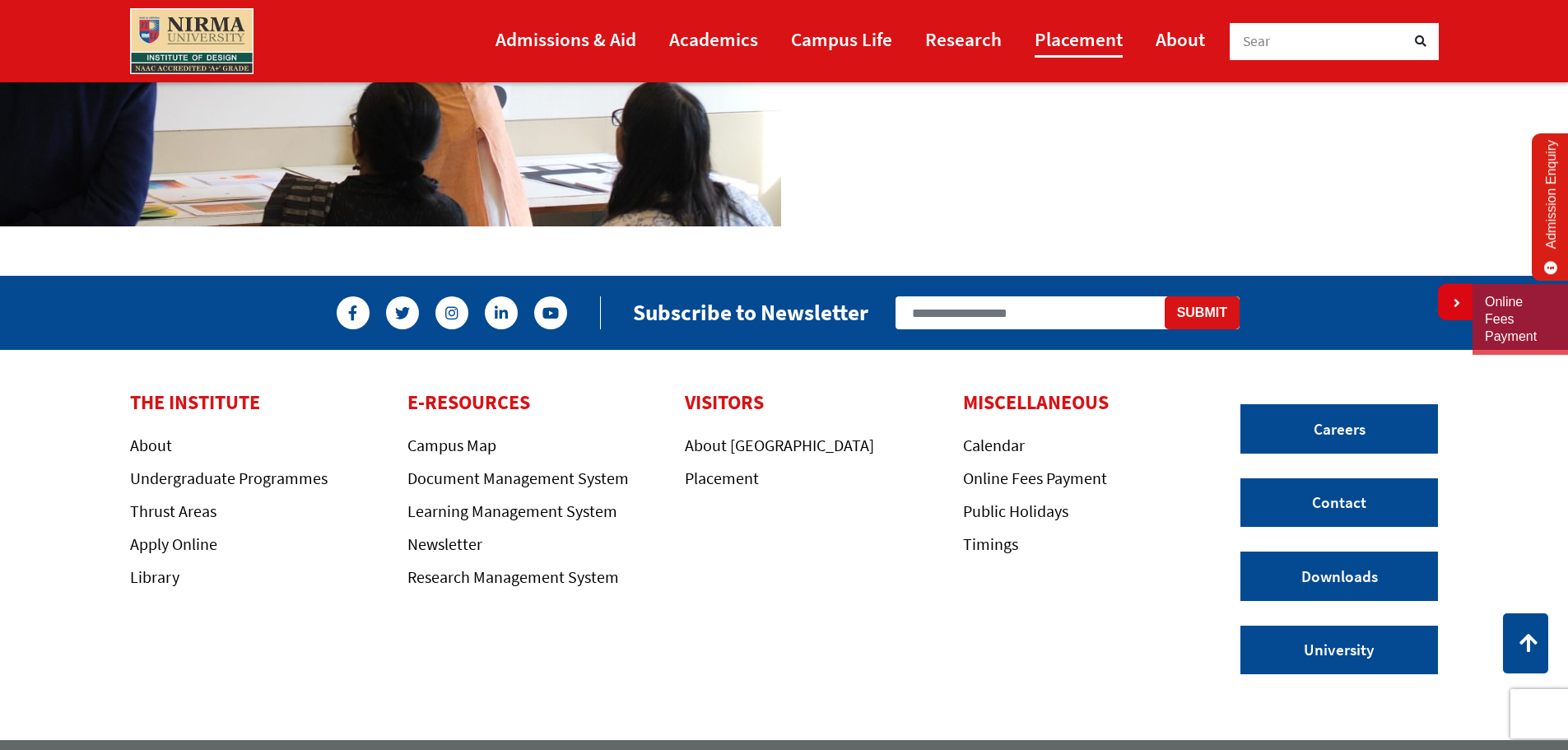
click at [1111, 42] on link "Placement" at bounding box center [1079, 39] width 88 height 37
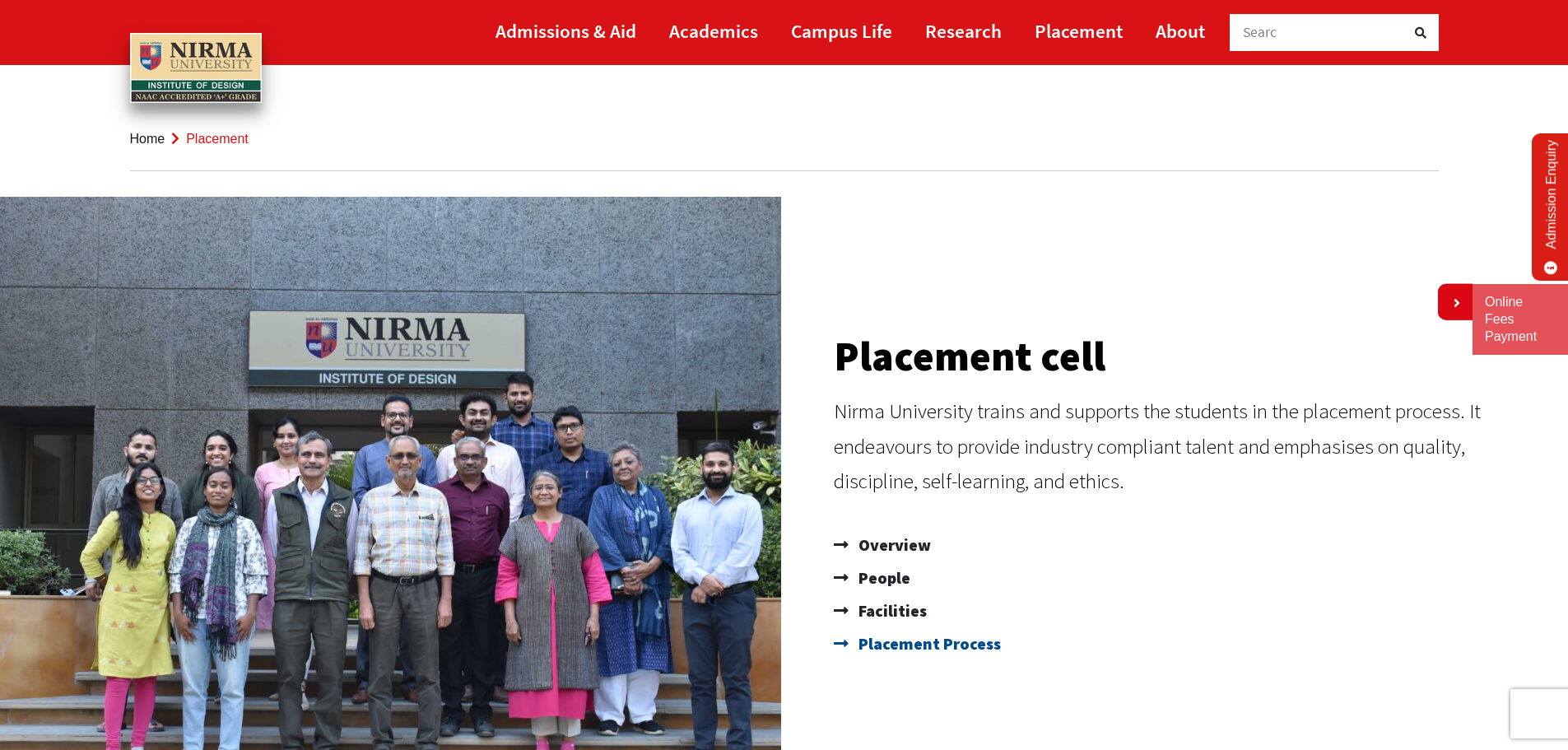
click at [916, 646] on span "Placement Process" at bounding box center [928, 644] width 146 height 33
click at [864, 566] on span "People" at bounding box center [882, 578] width 56 height 33
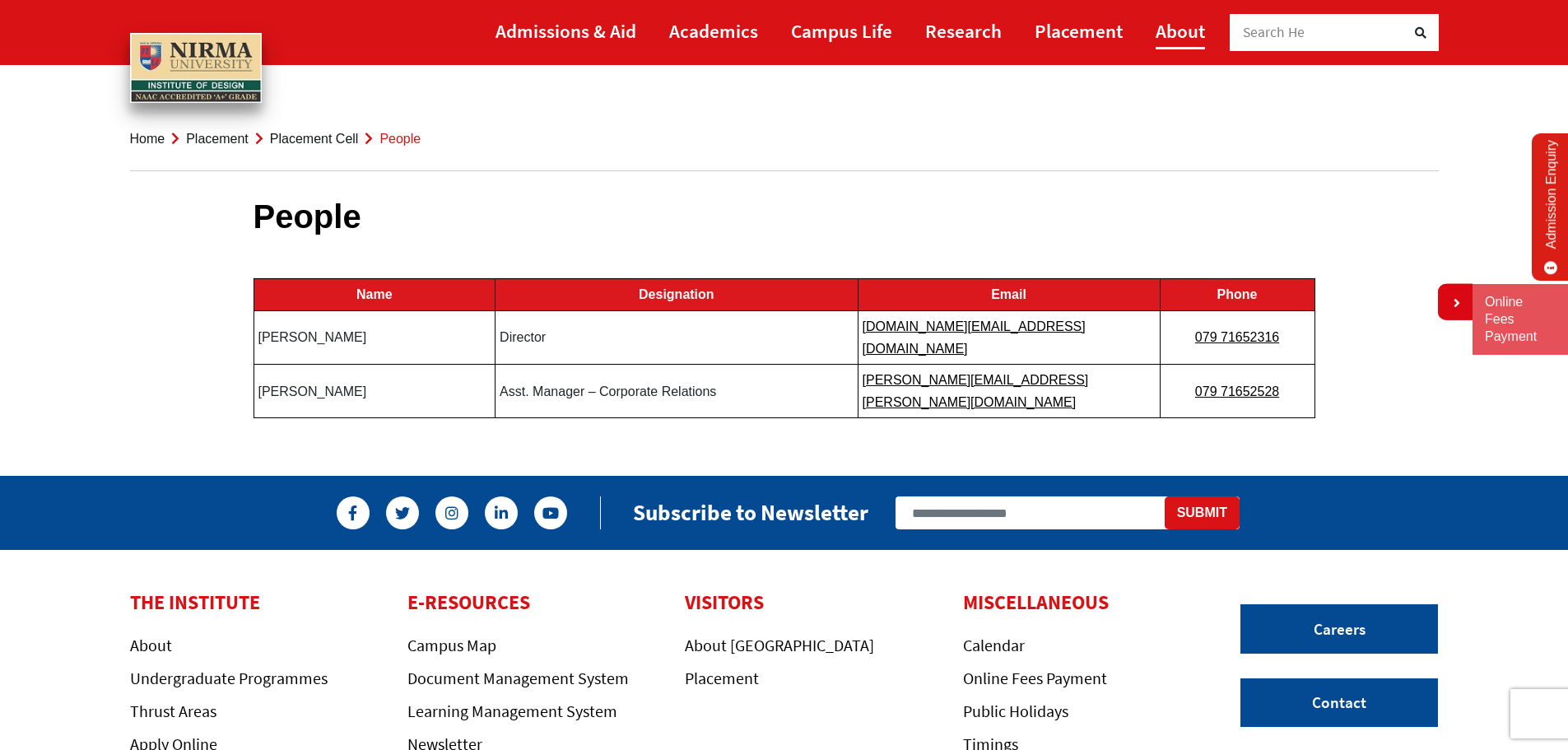
drag, startPoint x: 1204, startPoint y: 22, endPoint x: 1185, endPoint y: 30, distance: 20.6
click at [1204, 22] on link "About" at bounding box center [1179, 30] width 49 height 37
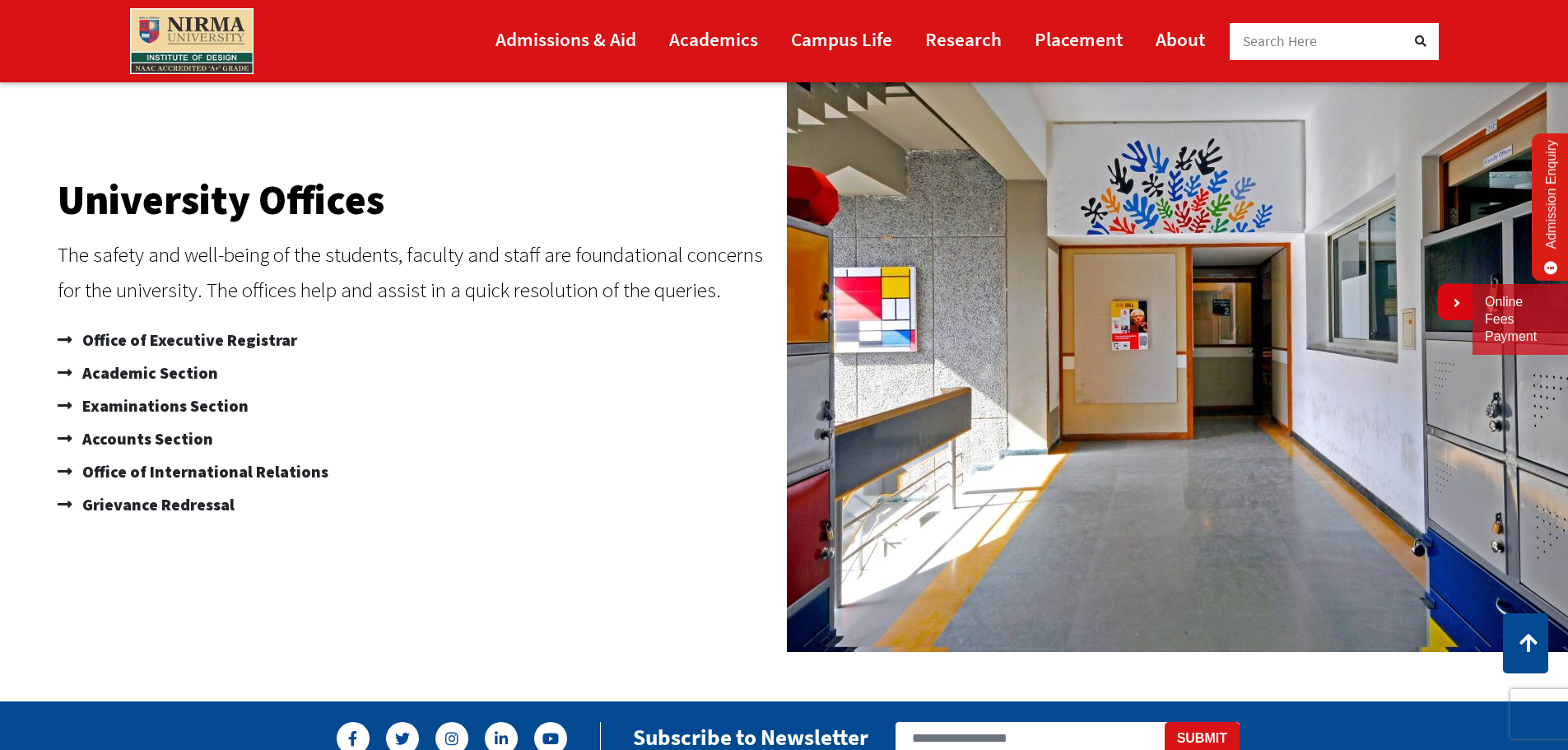
scroll to position [1317, 0]
